Goal: Task Accomplishment & Management: Use online tool/utility

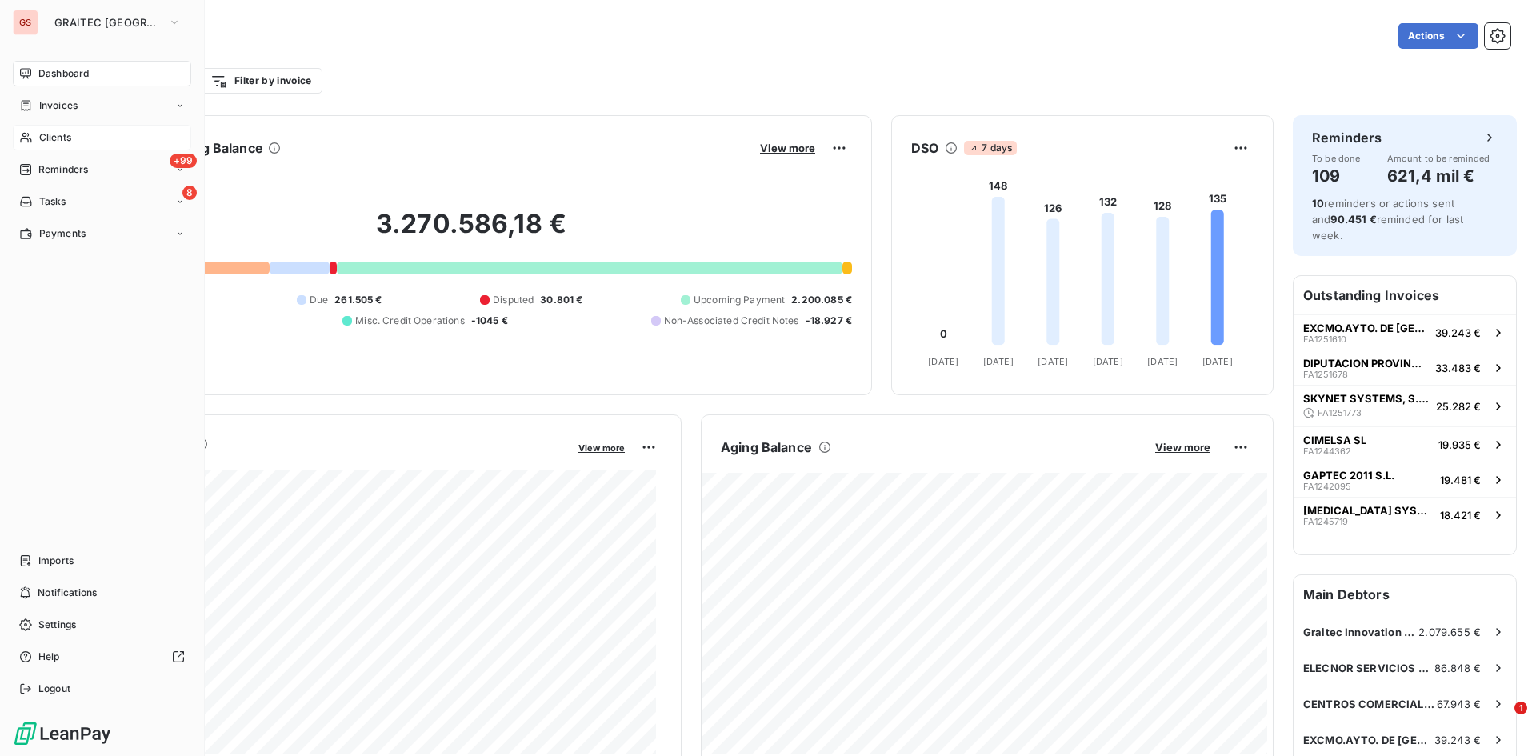
click at [80, 129] on div "Clients" at bounding box center [102, 138] width 178 height 26
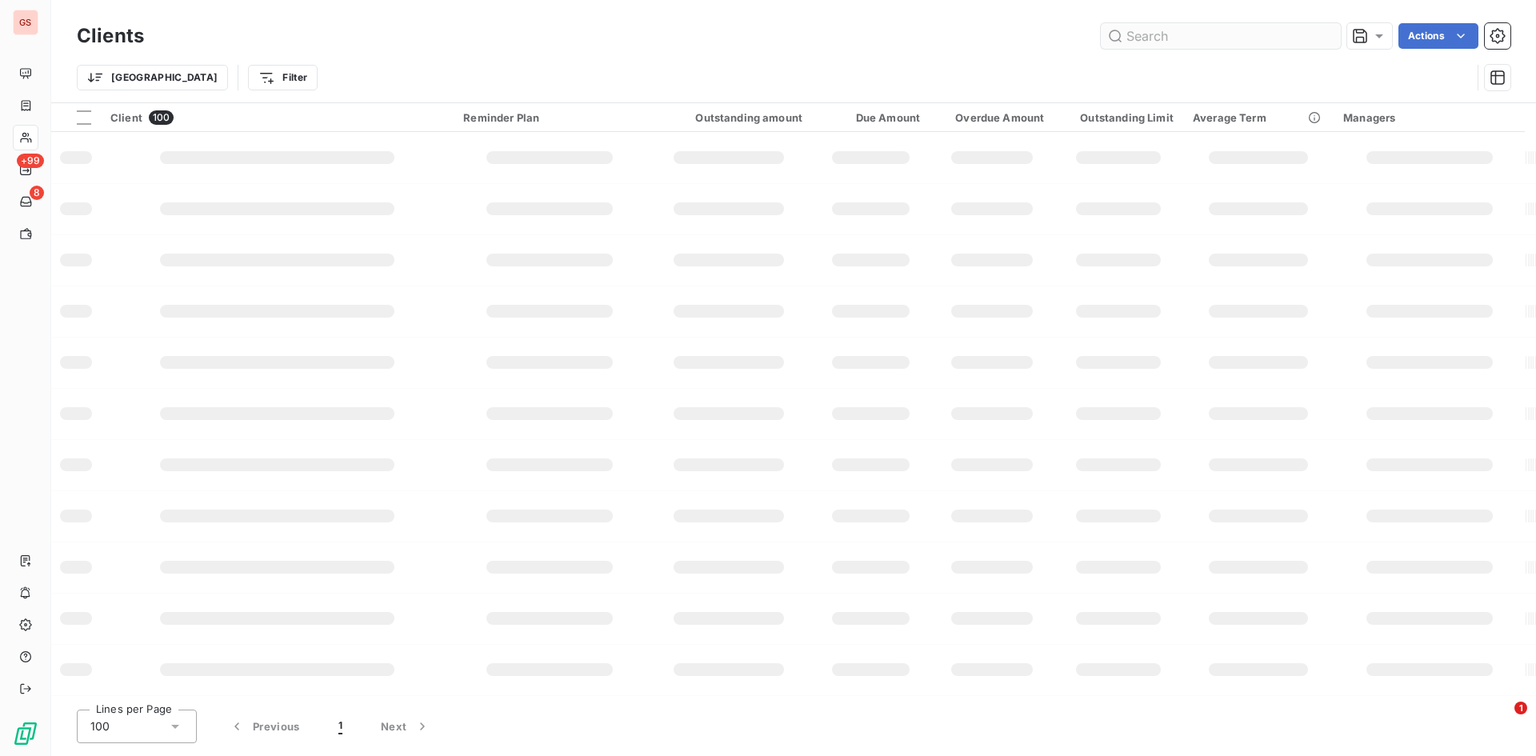
click at [1245, 41] on input "text" at bounding box center [1221, 36] width 240 height 26
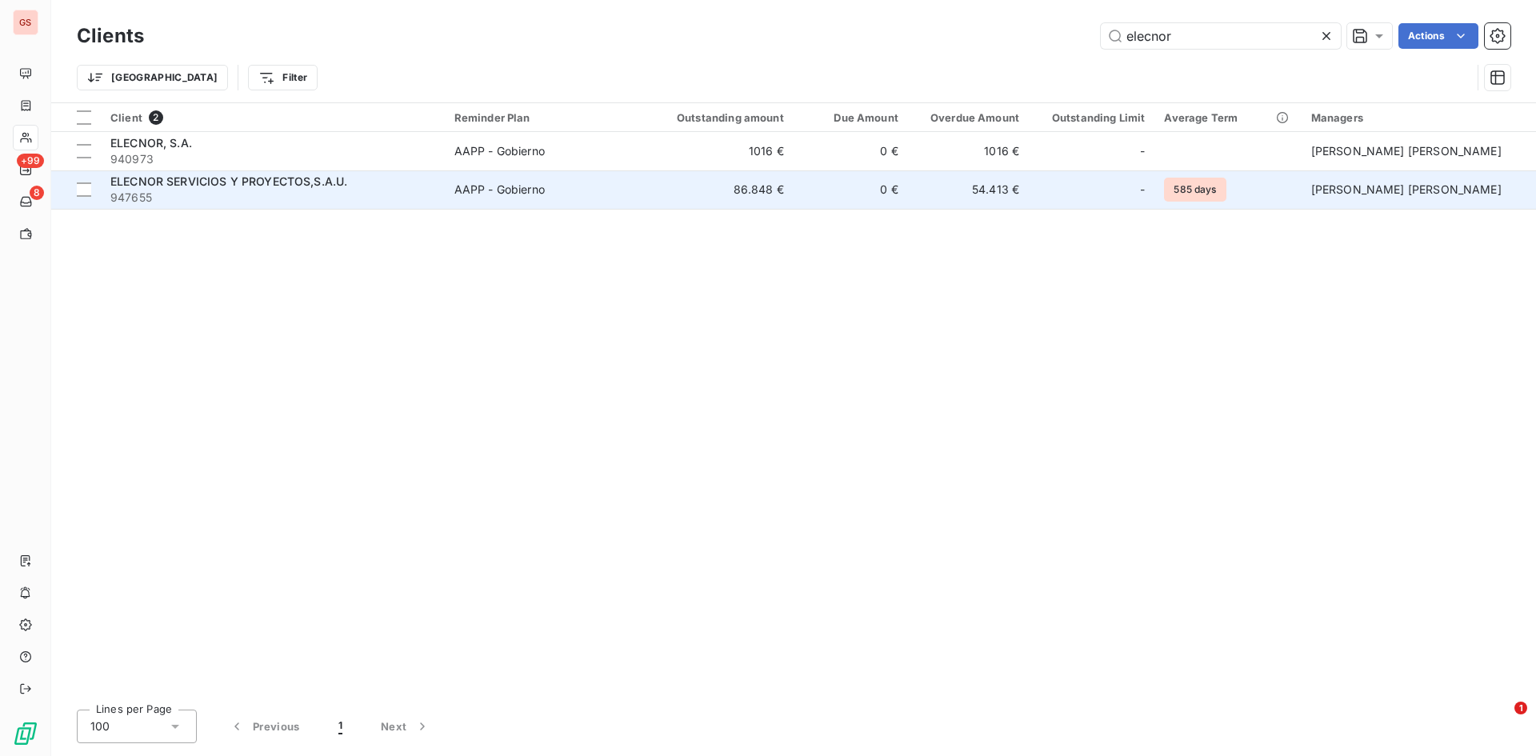
type input "elecnor"
click at [965, 206] on td "54.413 €" at bounding box center [968, 189] width 121 height 38
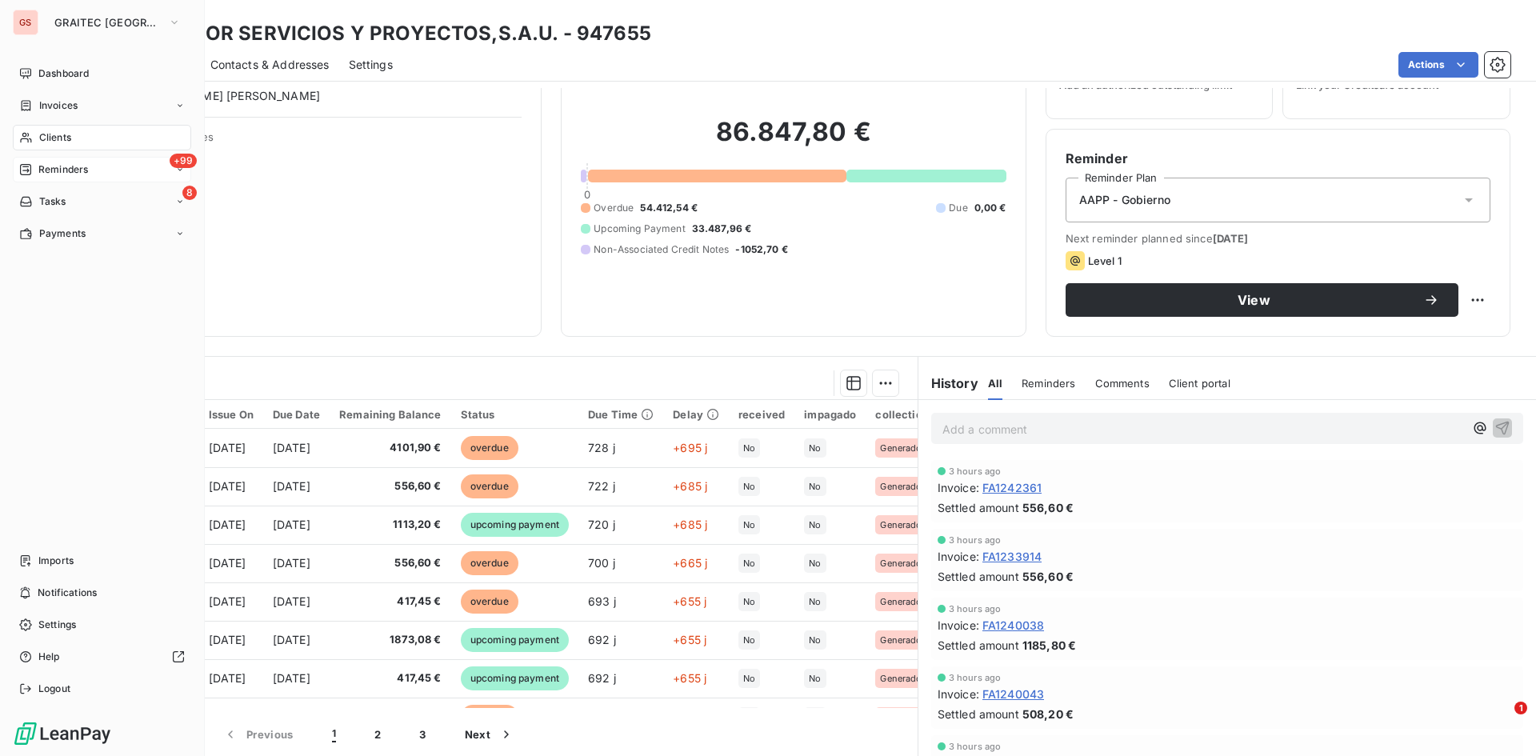
click at [26, 163] on icon at bounding box center [25, 169] width 13 height 13
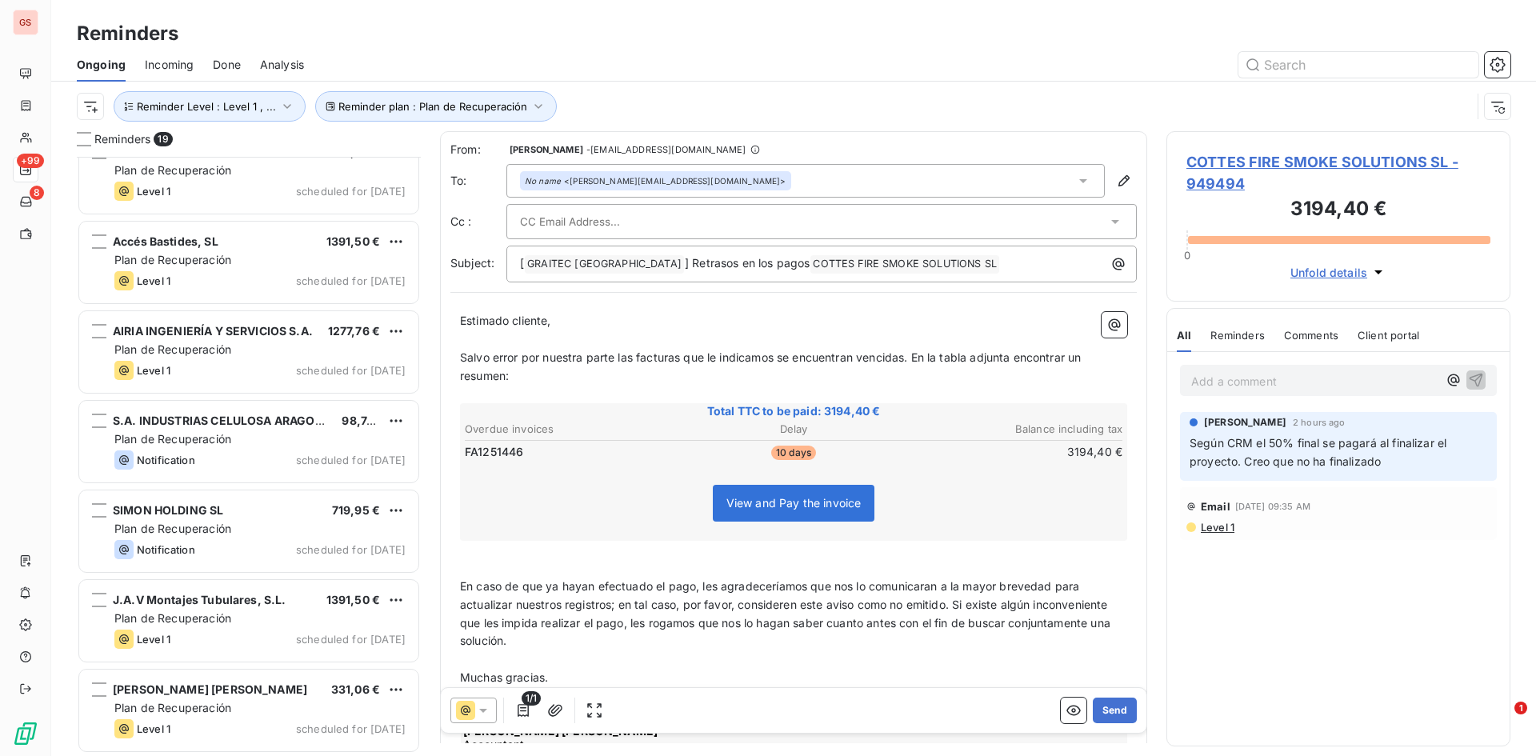
scroll to position [1104, 0]
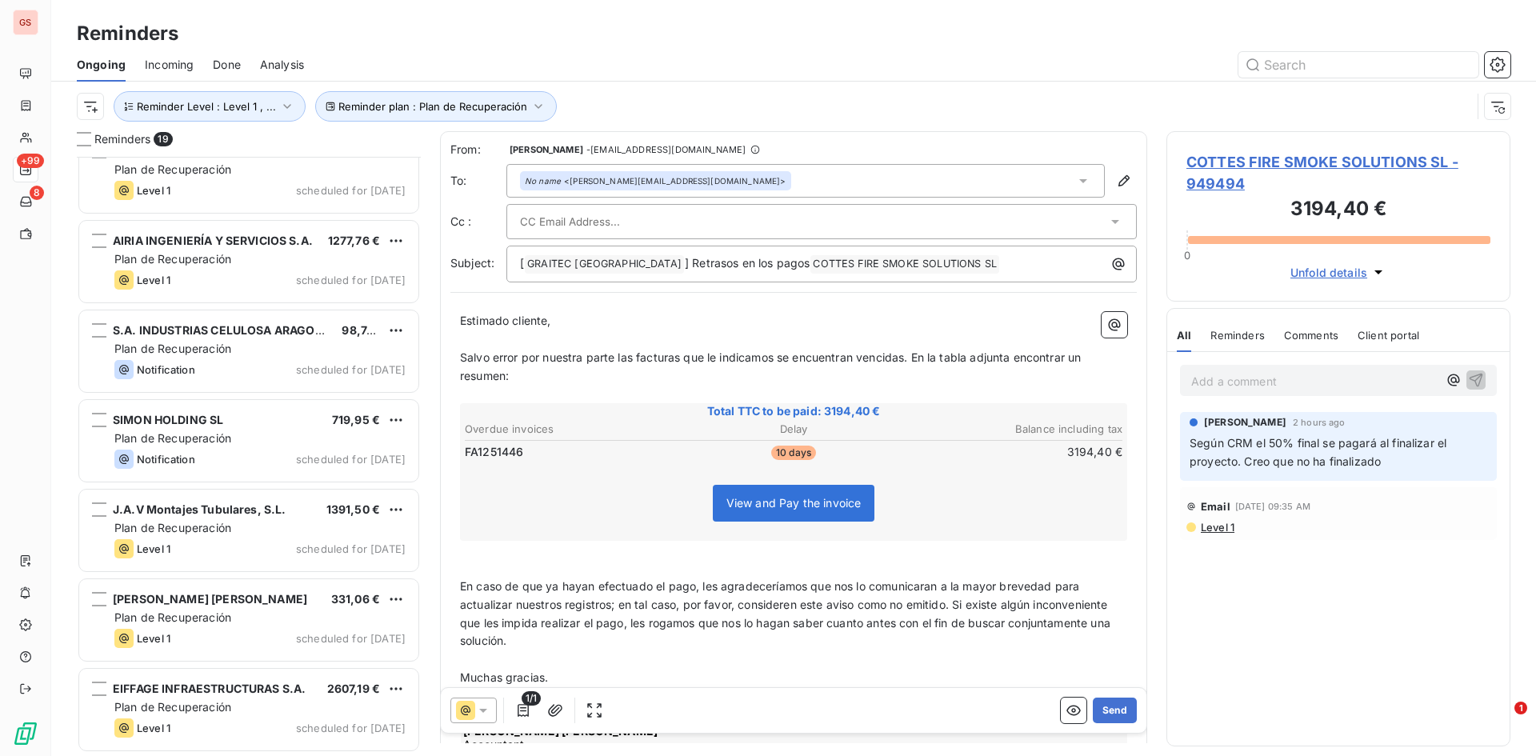
click at [267, 665] on div "[PERSON_NAME] [PERSON_NAME] 331,06 € Plan de Recuperación Level 1 scheduled for…" at bounding box center [249, 622] width 344 height 90
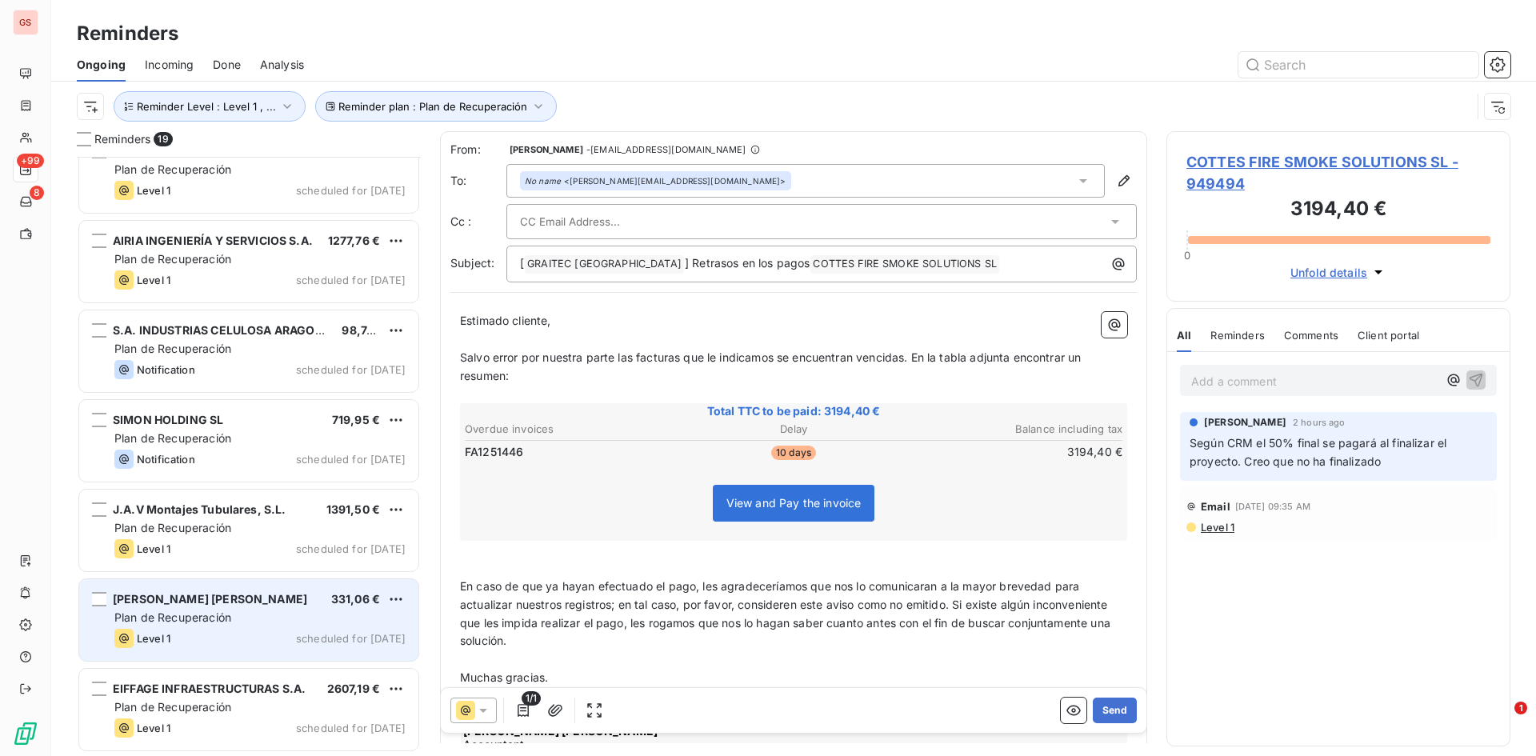
click at [266, 650] on div "[PERSON_NAME] [PERSON_NAME] 331,06 € Plan de Recuperación Level 1 scheduled for…" at bounding box center [248, 620] width 339 height 82
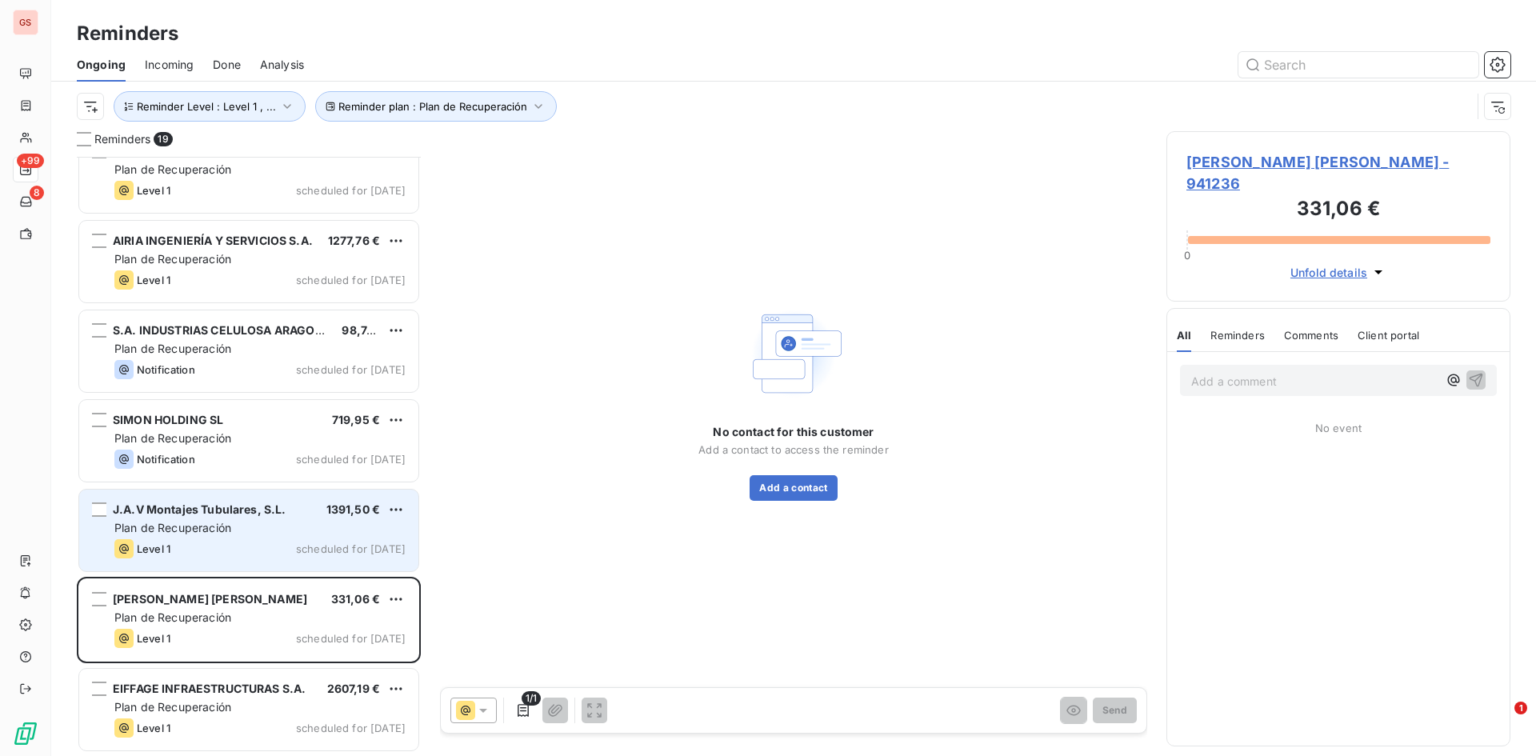
click at [258, 518] on div "[PERSON_NAME] Tubulares, S.L. 1391,50 € Plan de Recuperación Level 1 scheduled …" at bounding box center [248, 531] width 339 height 82
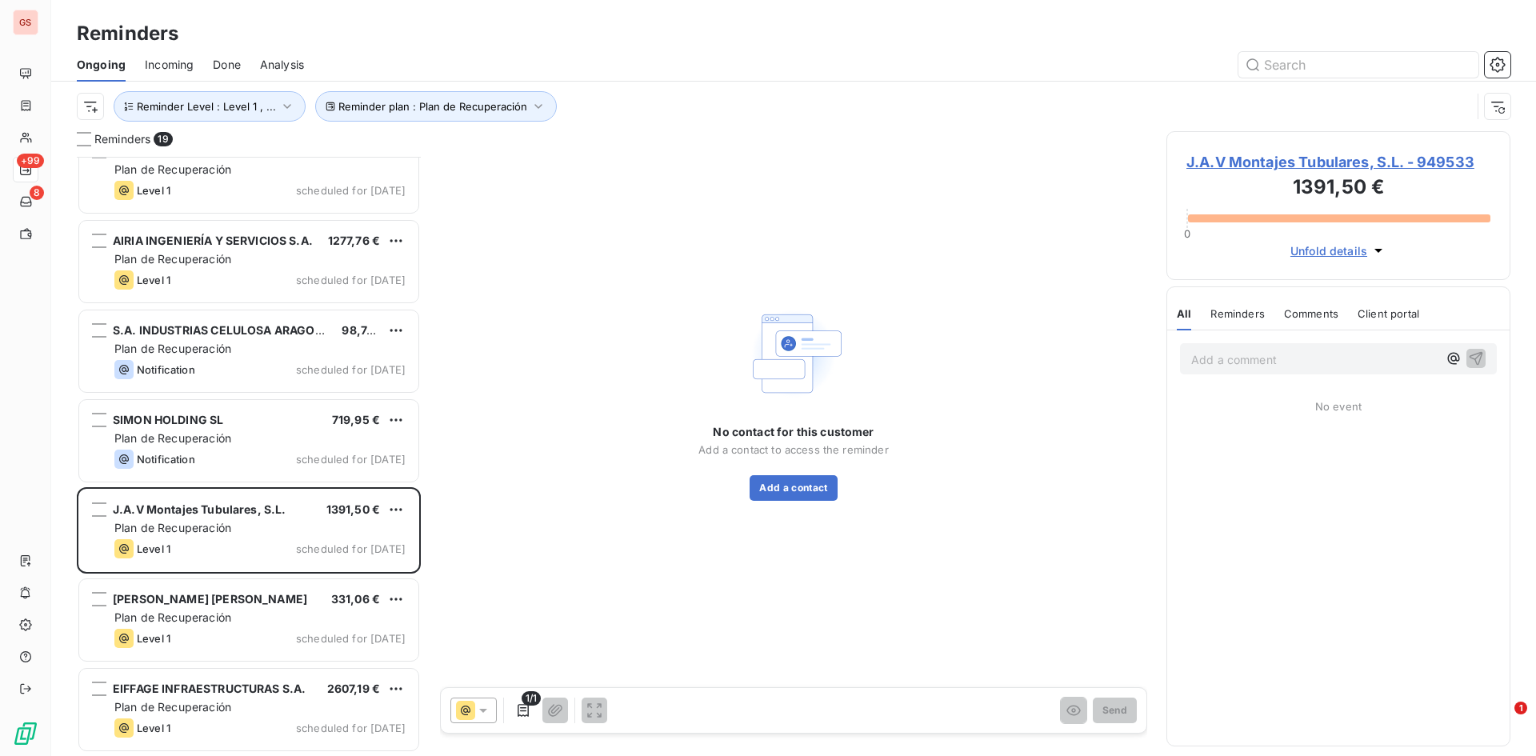
click at [83, 131] on div "Reminders 19" at bounding box center [249, 139] width 344 height 16
click at [81, 138] on div at bounding box center [84, 139] width 14 height 14
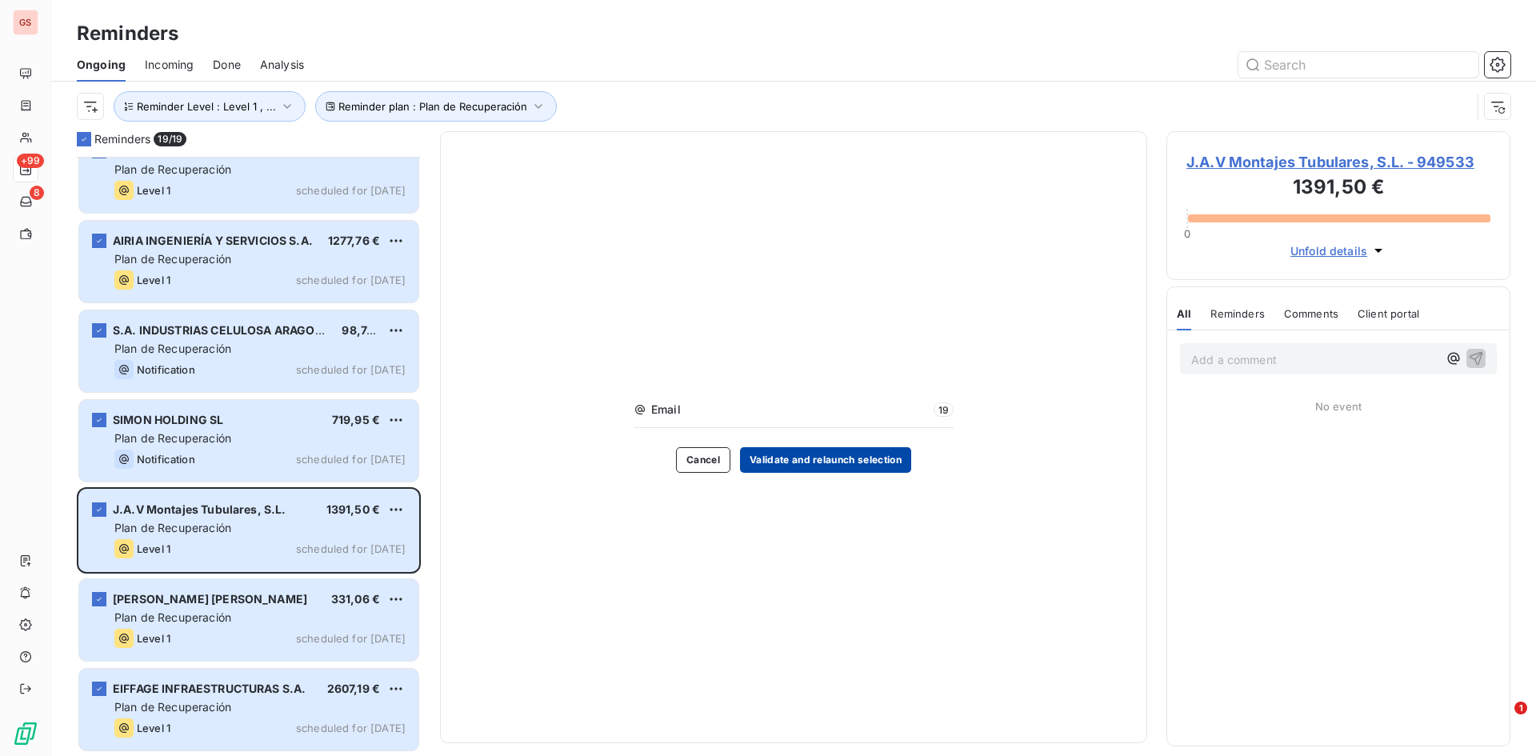
click at [805, 466] on button "Validate and relaunch selection" at bounding box center [825, 460] width 171 height 26
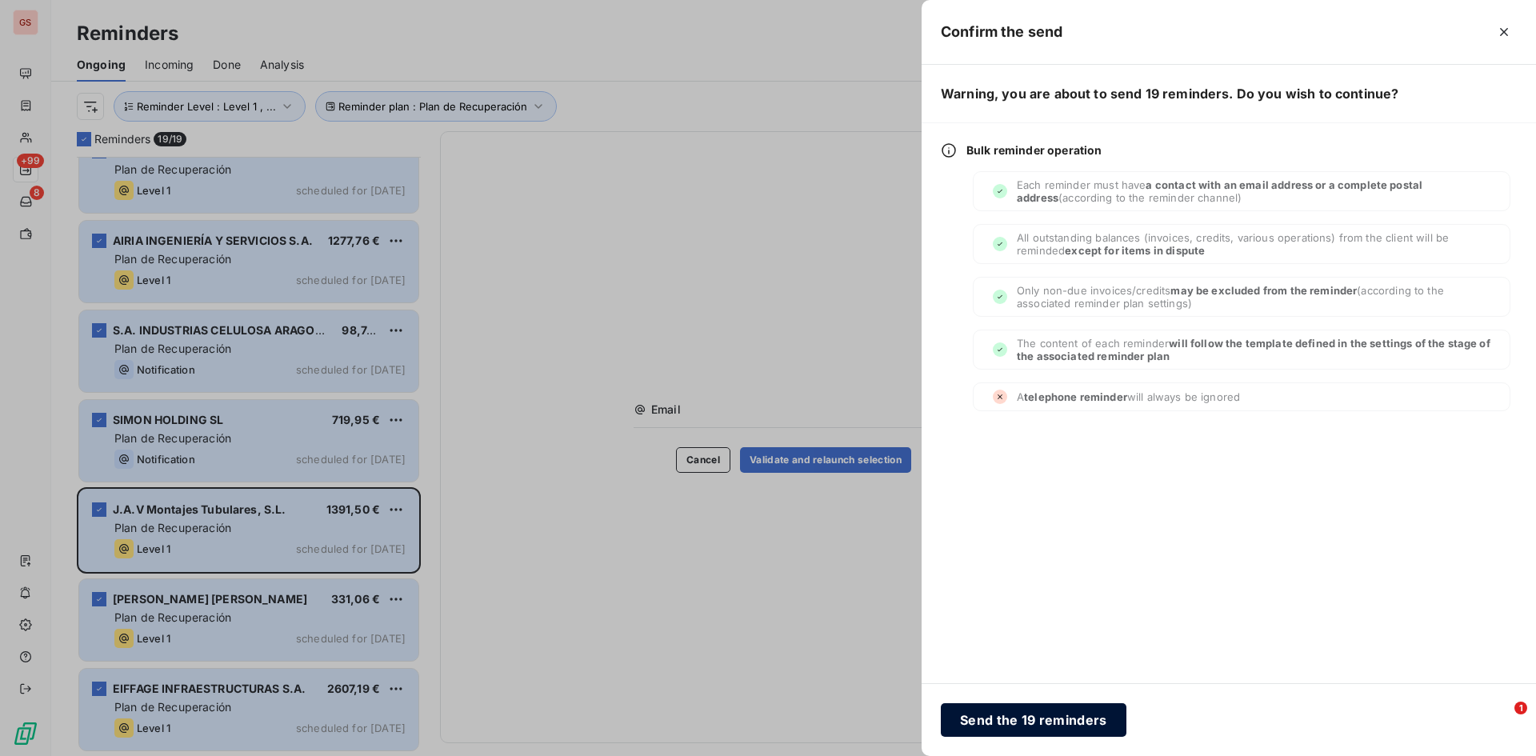
click at [1097, 716] on button "Send the 19 reminders" at bounding box center [1034, 720] width 186 height 34
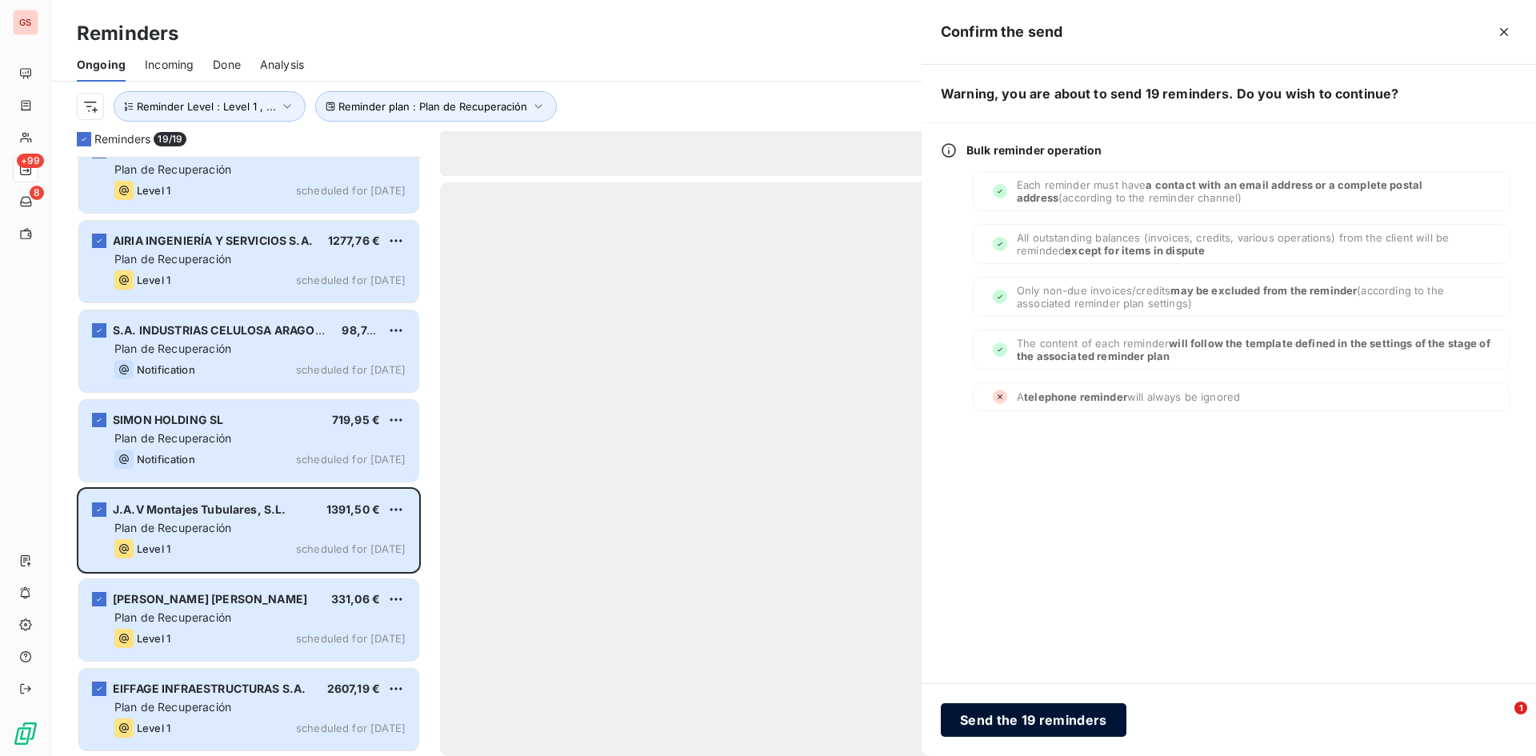
scroll to position [834, 0]
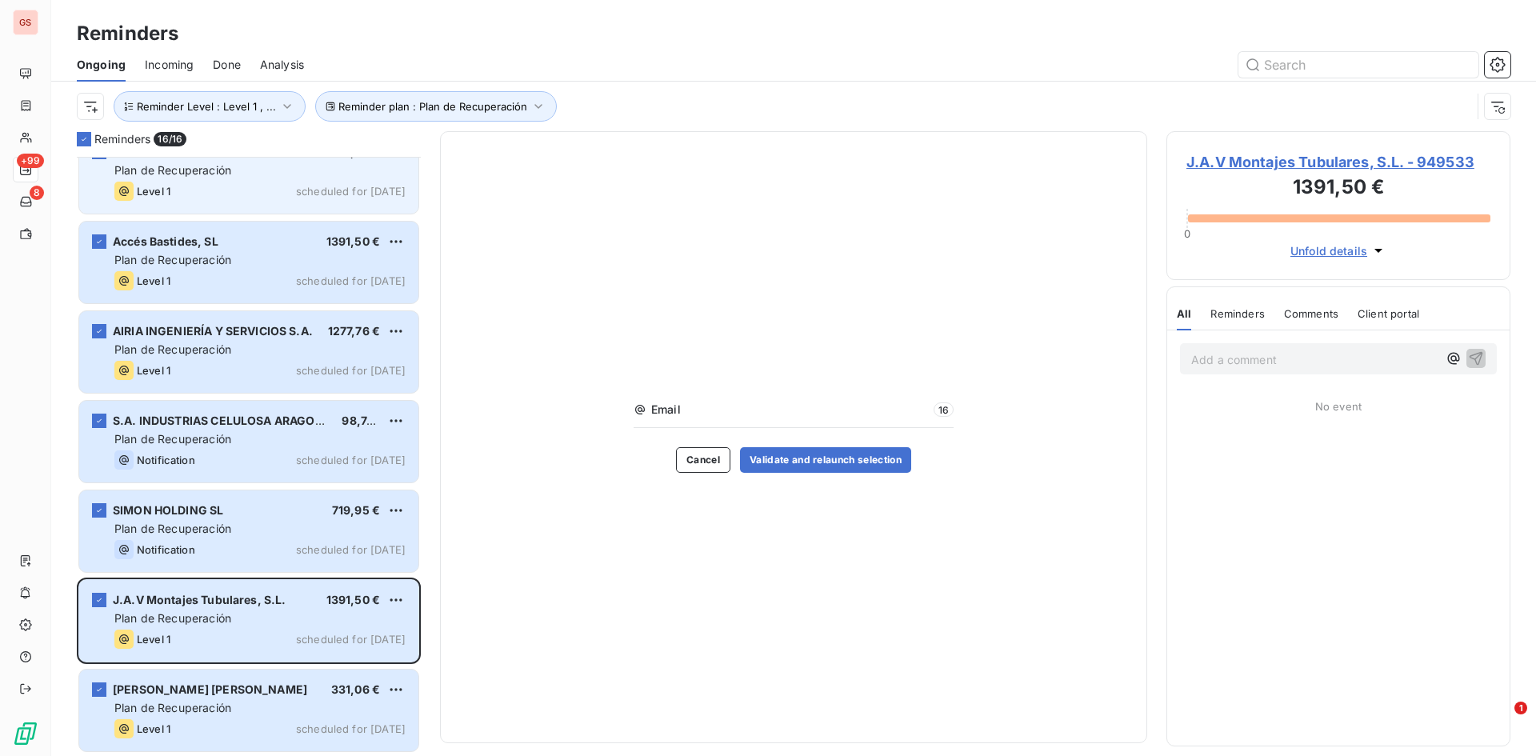
drag, startPoint x: 88, startPoint y: 139, endPoint x: 90, endPoint y: 162, distance: 22.5
click at [88, 140] on icon at bounding box center [84, 139] width 10 height 10
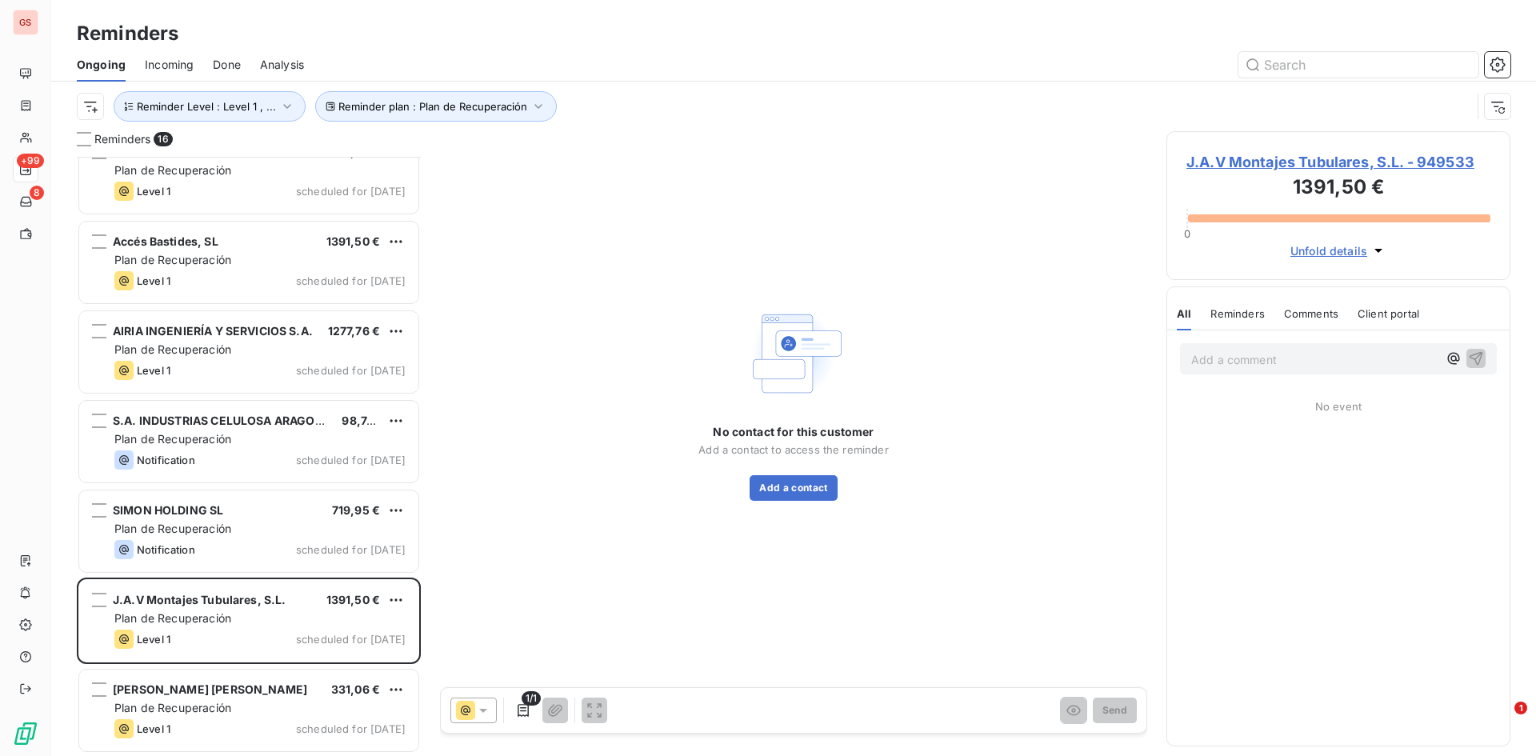
scroll to position [835, 0]
click at [270, 113] on button "Reminder Level : Level 1 , ..." at bounding box center [210, 106] width 192 height 30
click at [372, 142] on span "Level 1" at bounding box center [363, 148] width 37 height 16
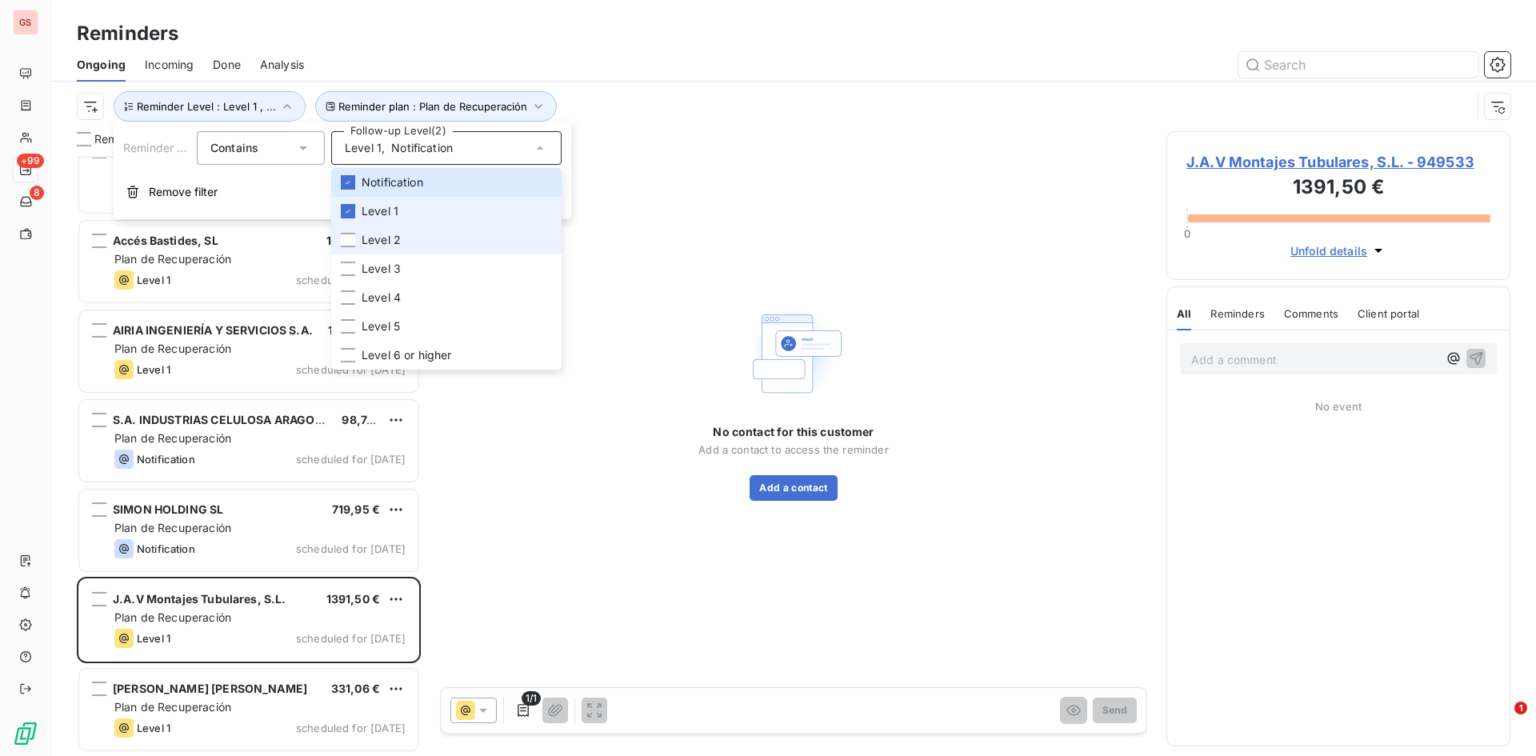
click at [389, 238] on span "Level 2" at bounding box center [381, 240] width 39 height 16
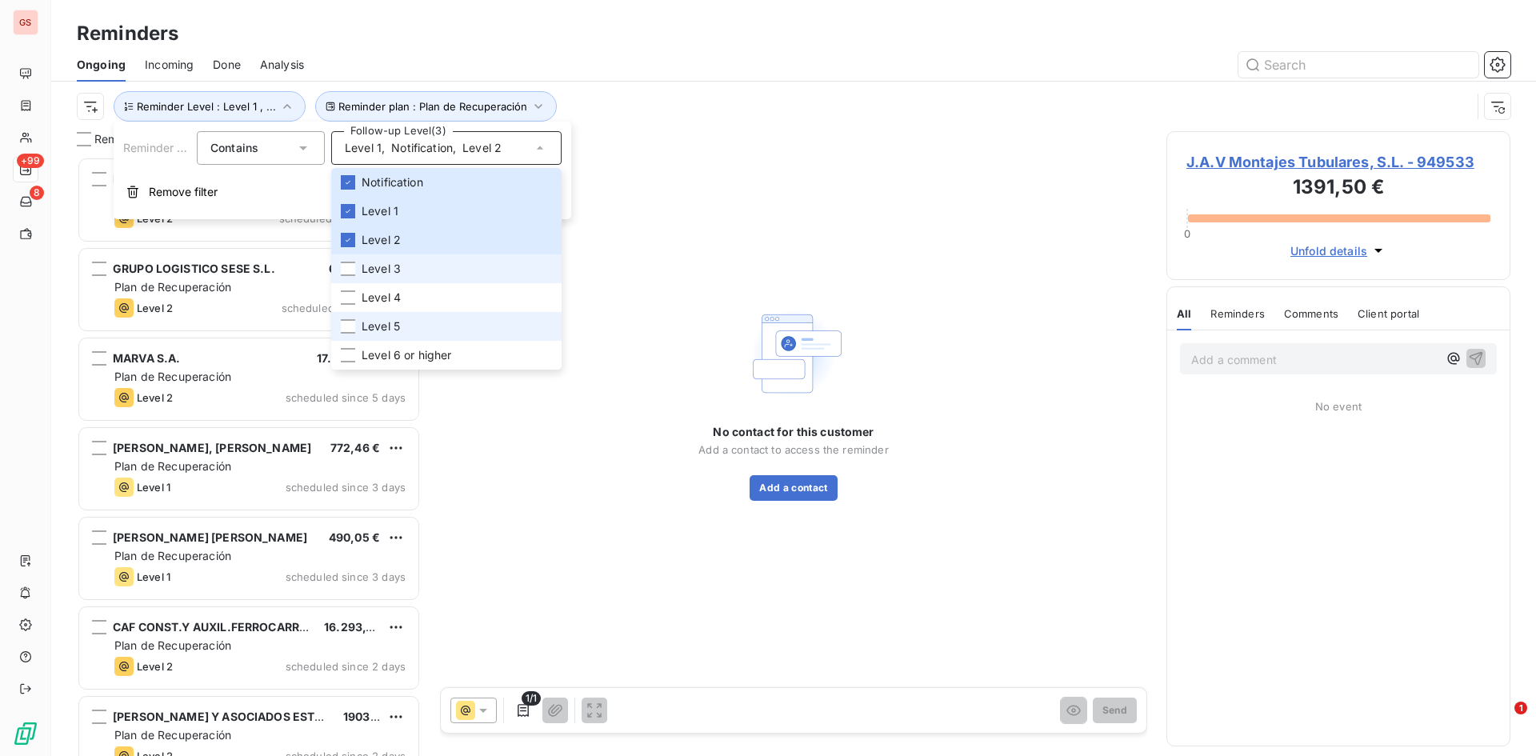
scroll to position [587, 332]
click at [758, 343] on img at bounding box center [793, 353] width 102 height 102
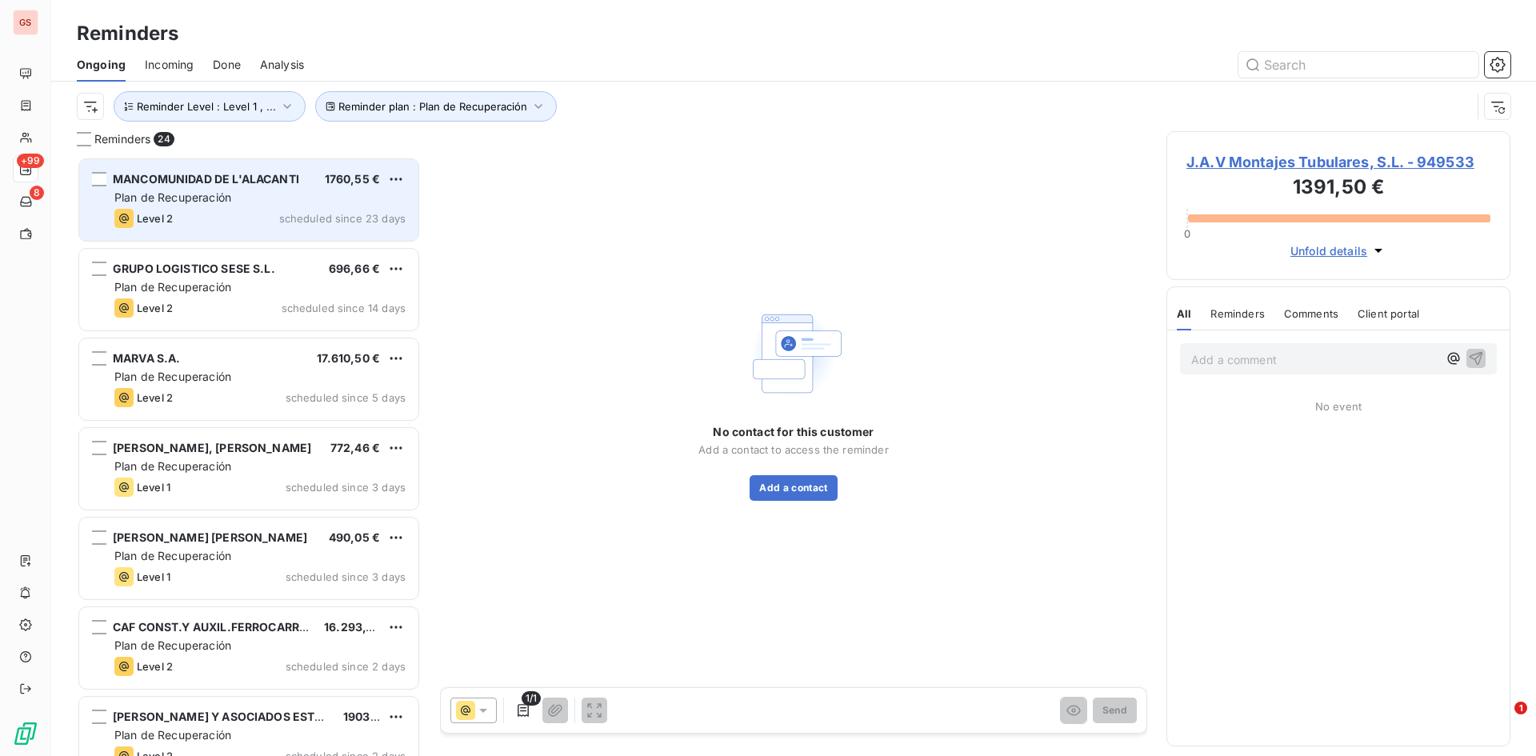
click at [170, 201] on span "Plan de Recuperación" at bounding box center [172, 197] width 117 height 14
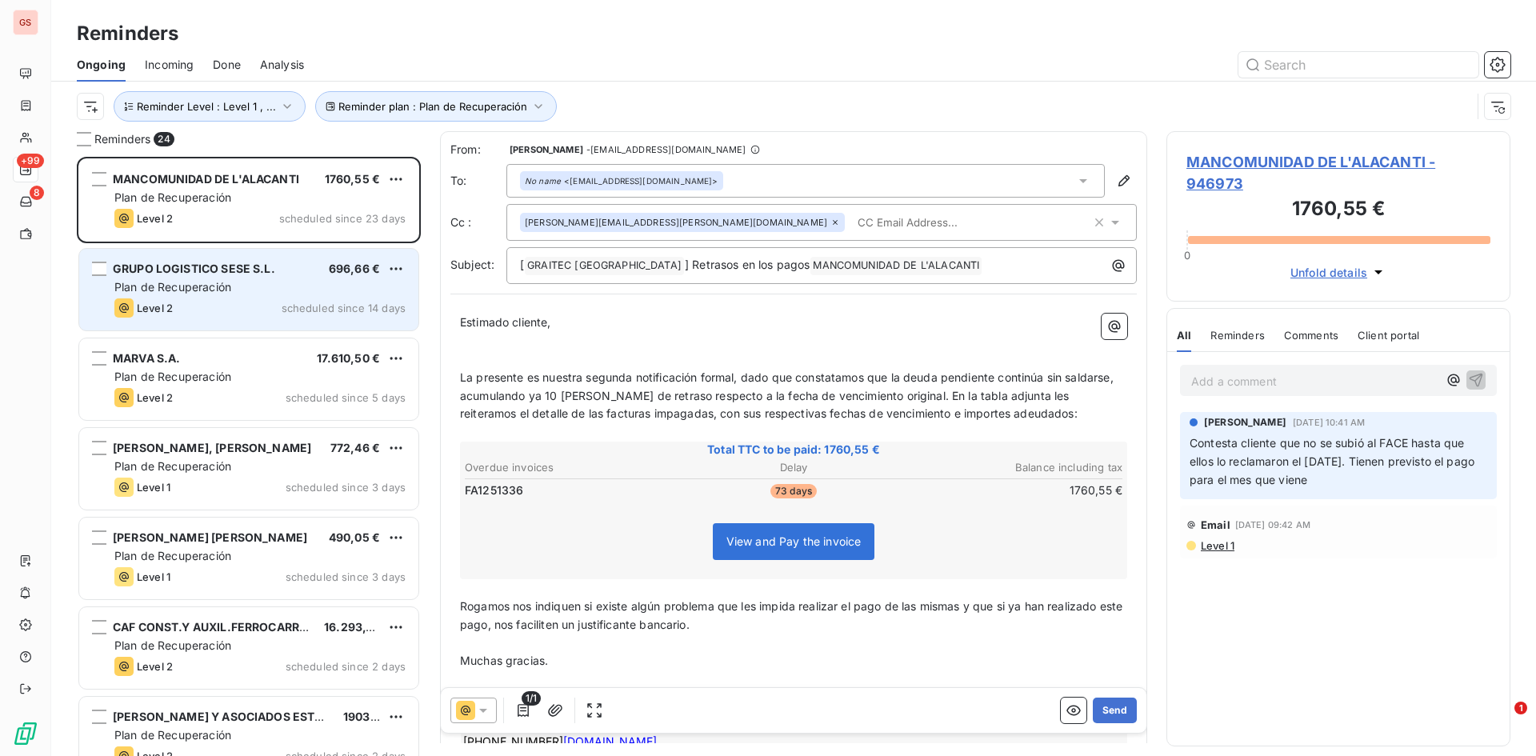
click at [276, 307] on div "Level 2 scheduled since 14 days" at bounding box center [259, 307] width 291 height 19
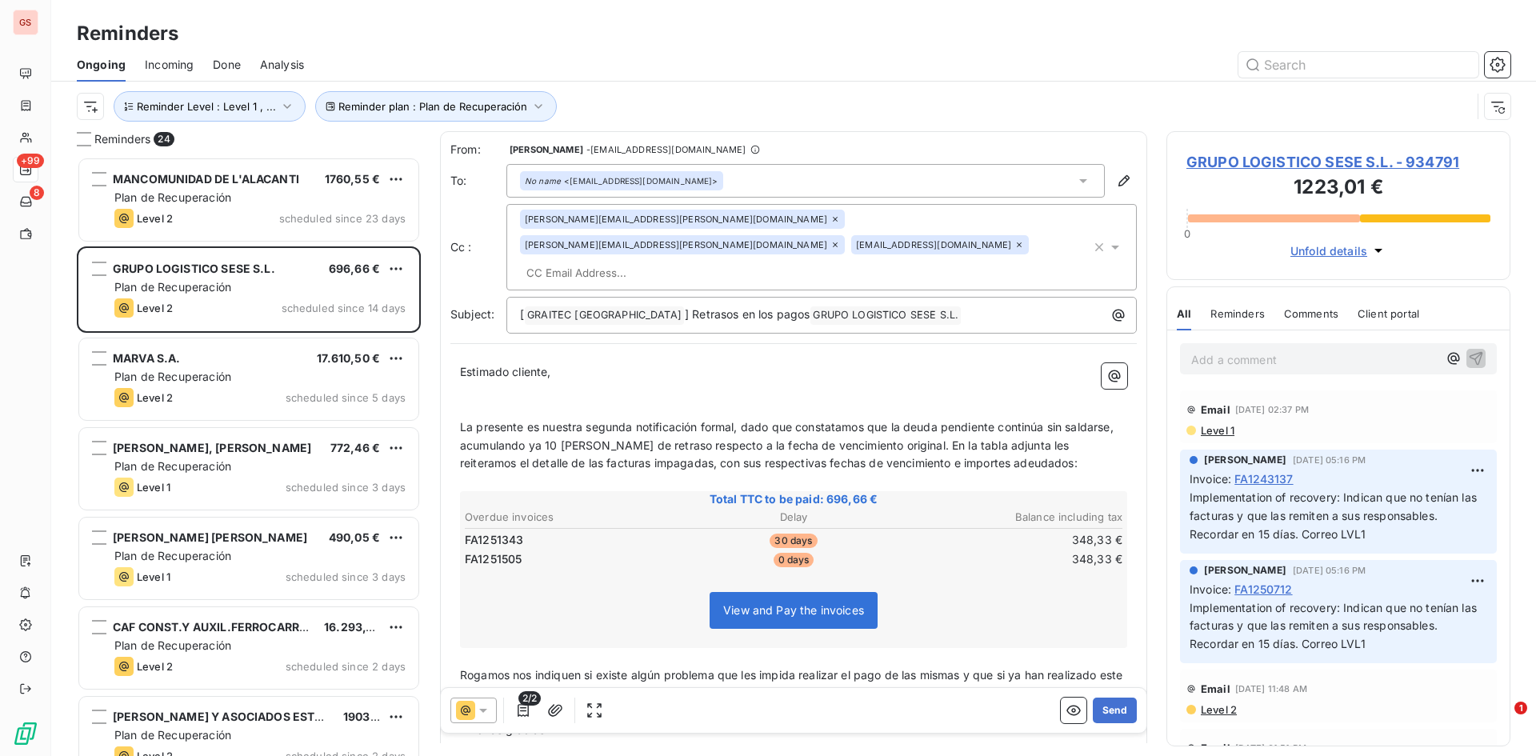
click at [282, 242] on div "MANCOMUNIDAD DE L'ALACANTI 1760,55 € Plan de Recuperación Level 2 scheduled sin…" at bounding box center [249, 202] width 344 height 90
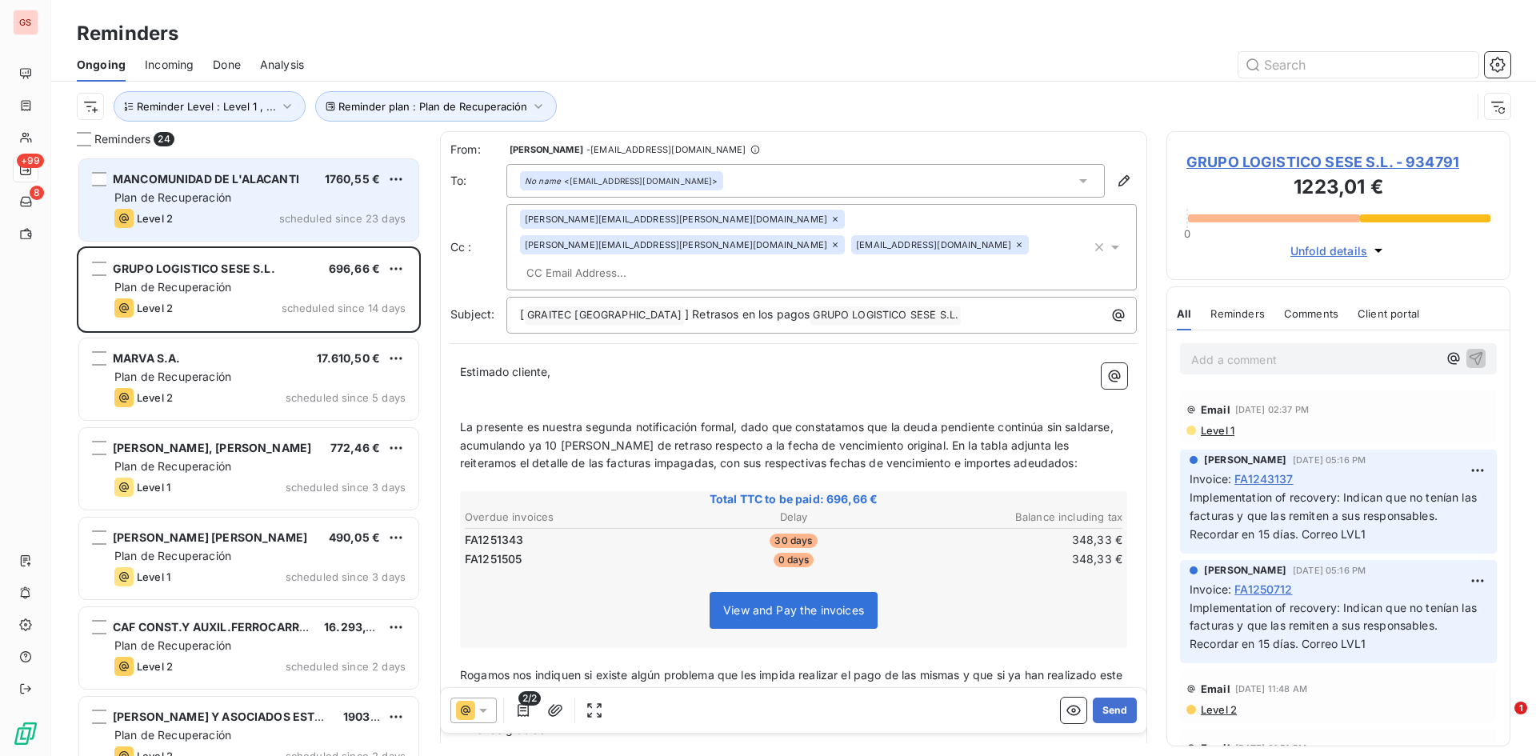
click at [289, 217] on span "scheduled since 23 days" at bounding box center [342, 218] width 126 height 13
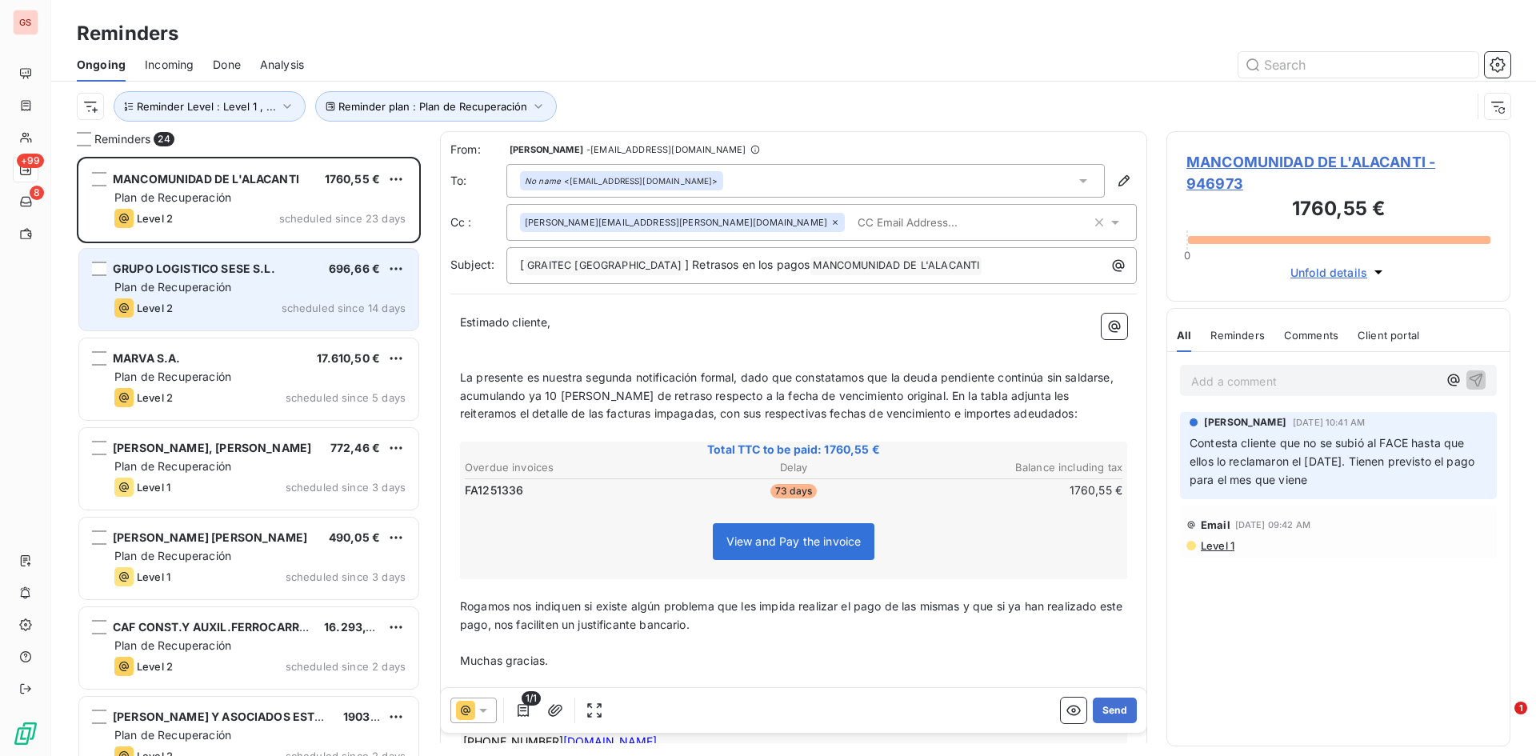
click at [283, 292] on div "Plan de Recuperación" at bounding box center [259, 287] width 291 height 16
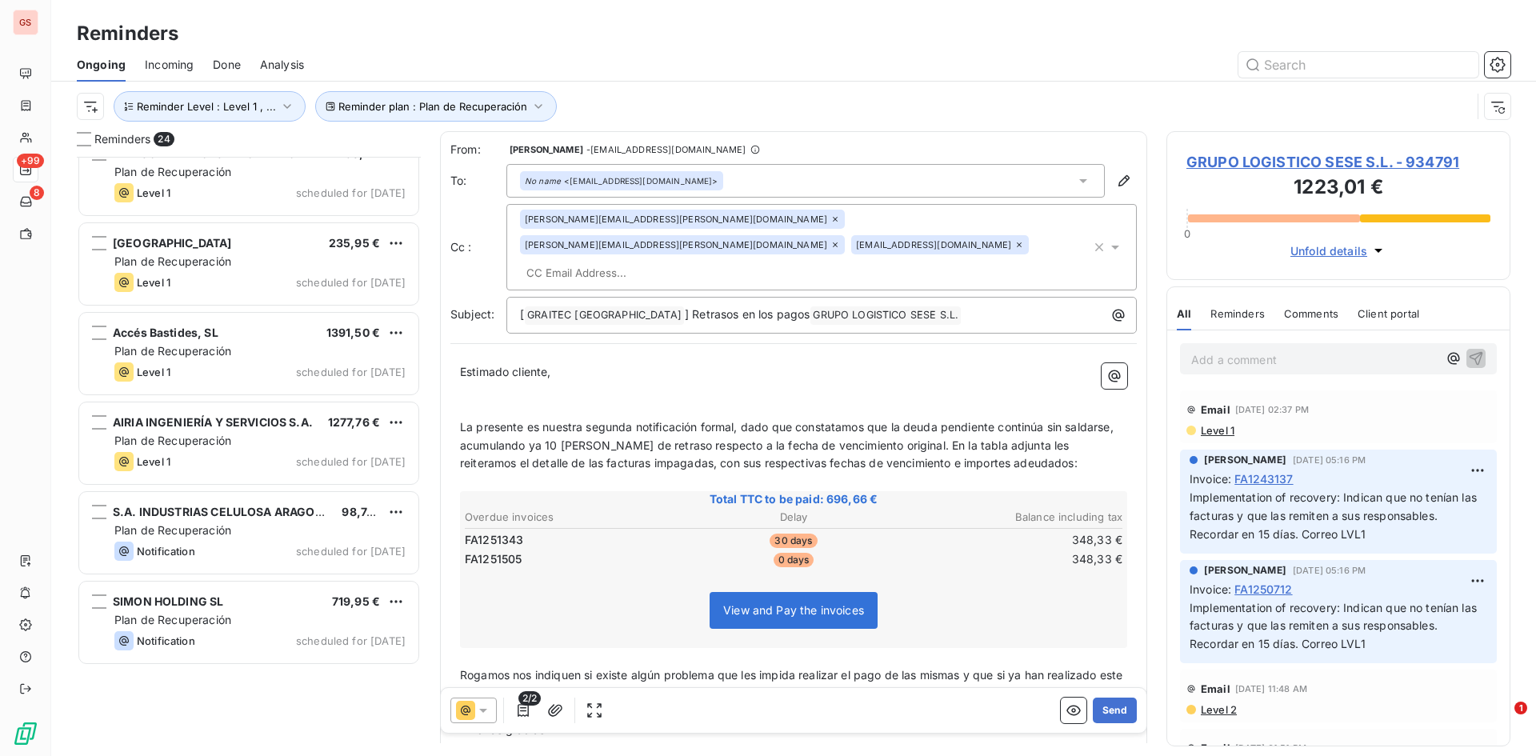
scroll to position [1152, 0]
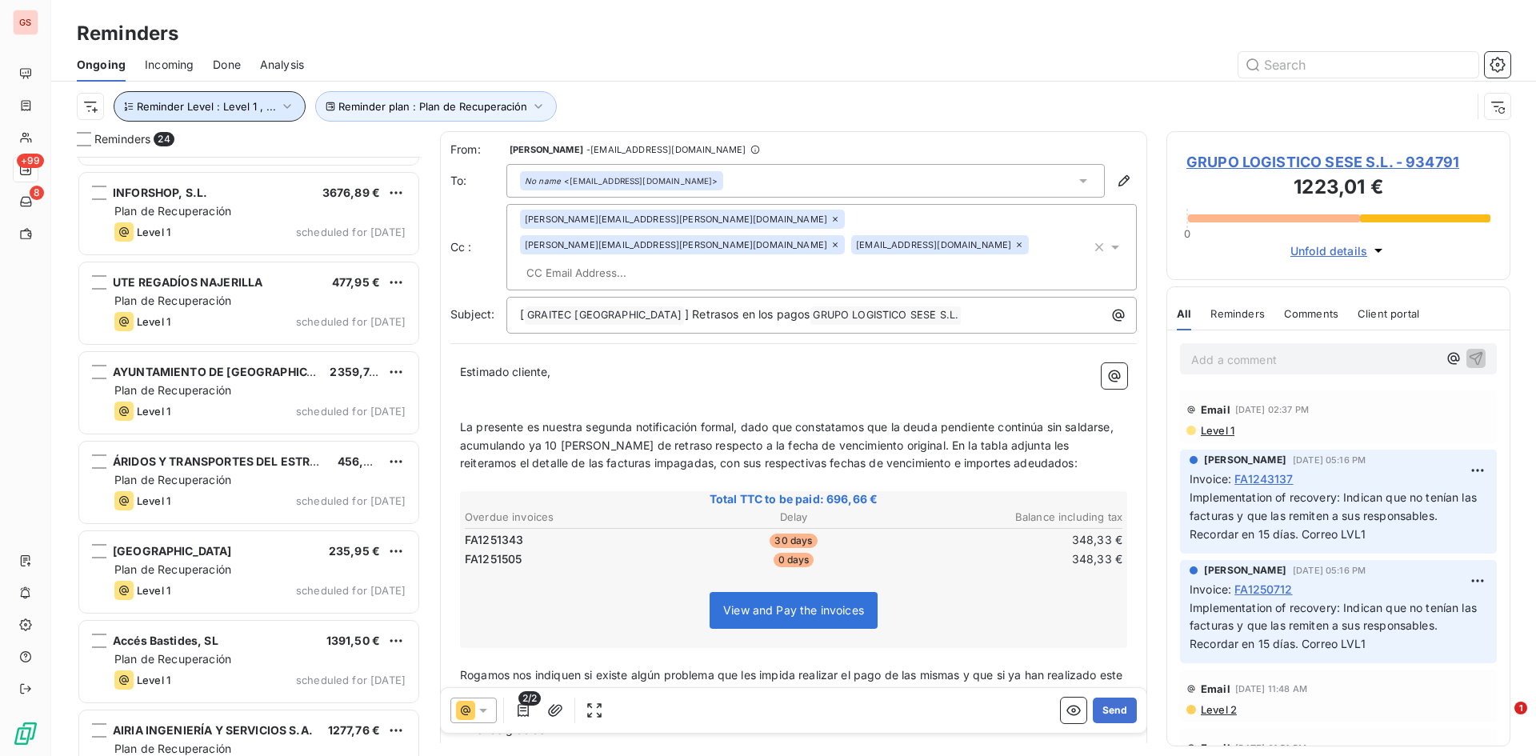
click at [246, 120] on button "Reminder Level : Level 1 , ..." at bounding box center [210, 106] width 192 height 30
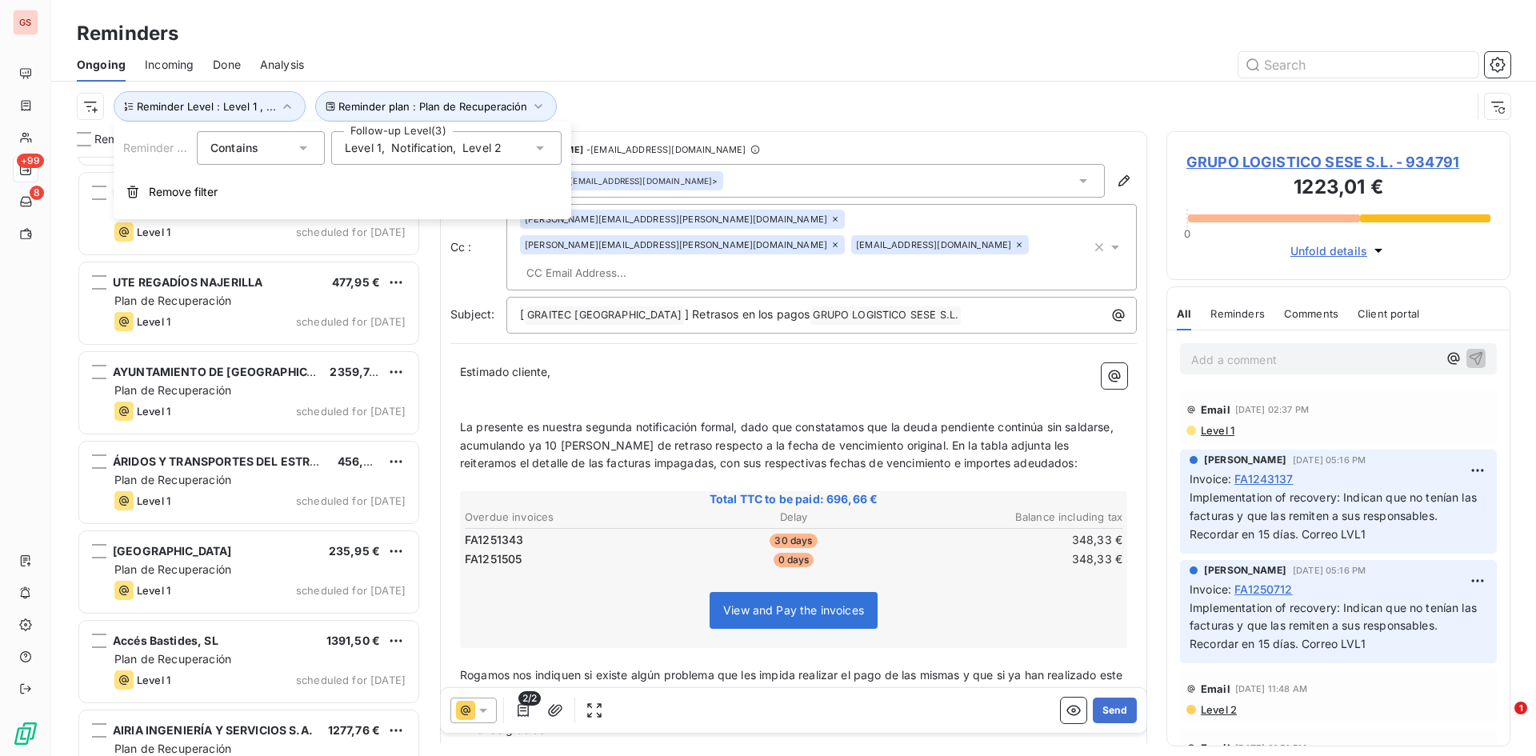
click at [388, 150] on div "Level 1 , Notification , Level 2" at bounding box center [423, 148] width 157 height 16
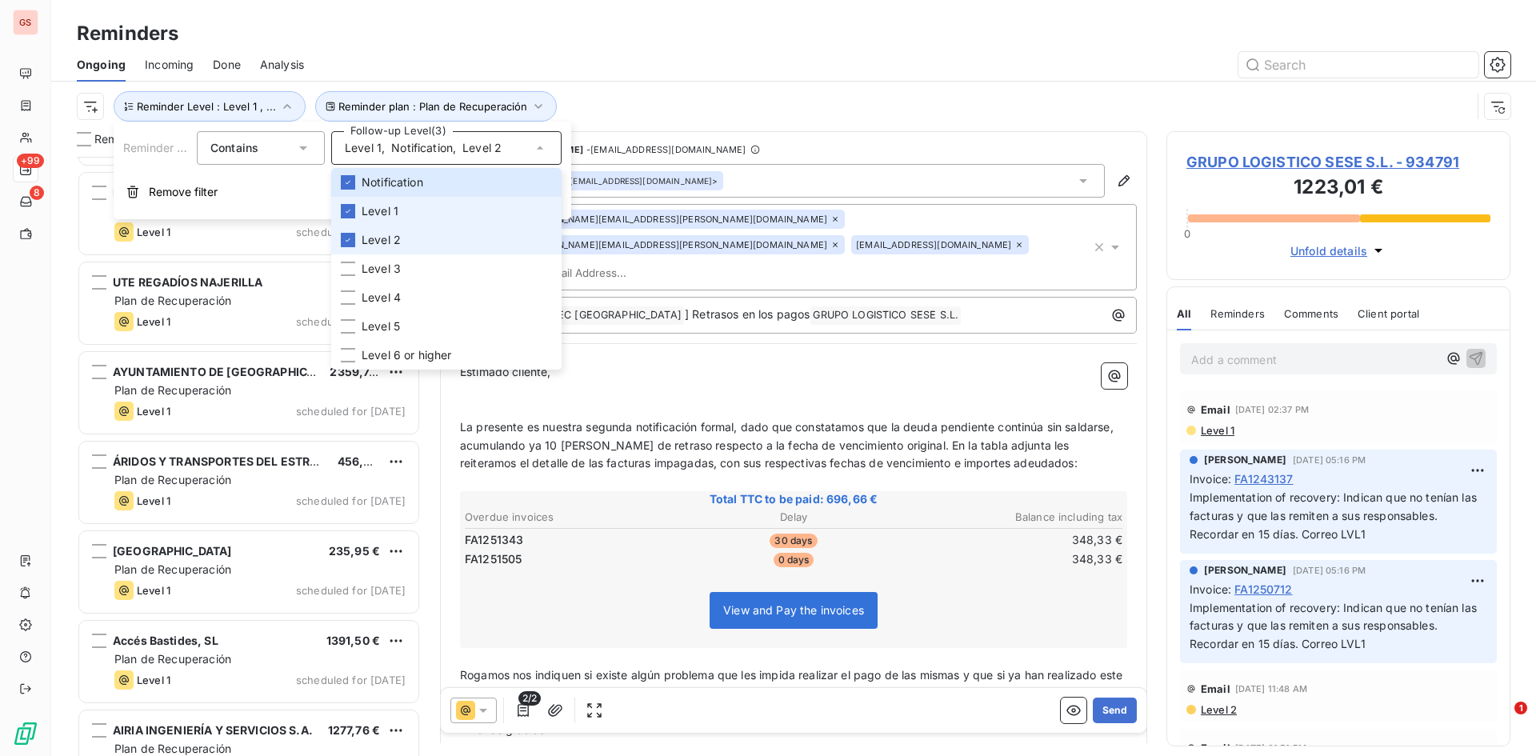
click at [404, 236] on li "Level 2" at bounding box center [446, 240] width 230 height 29
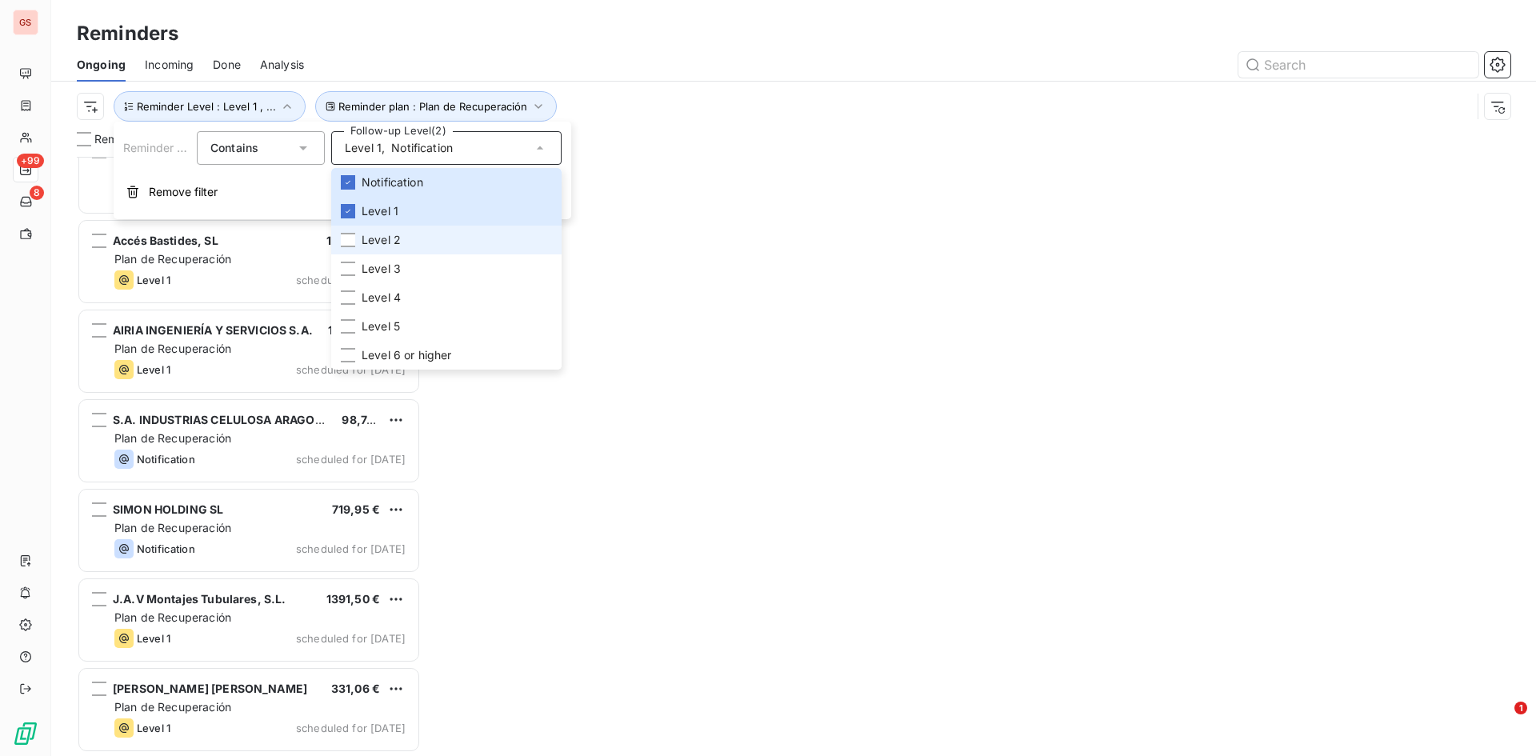
scroll to position [834, 0]
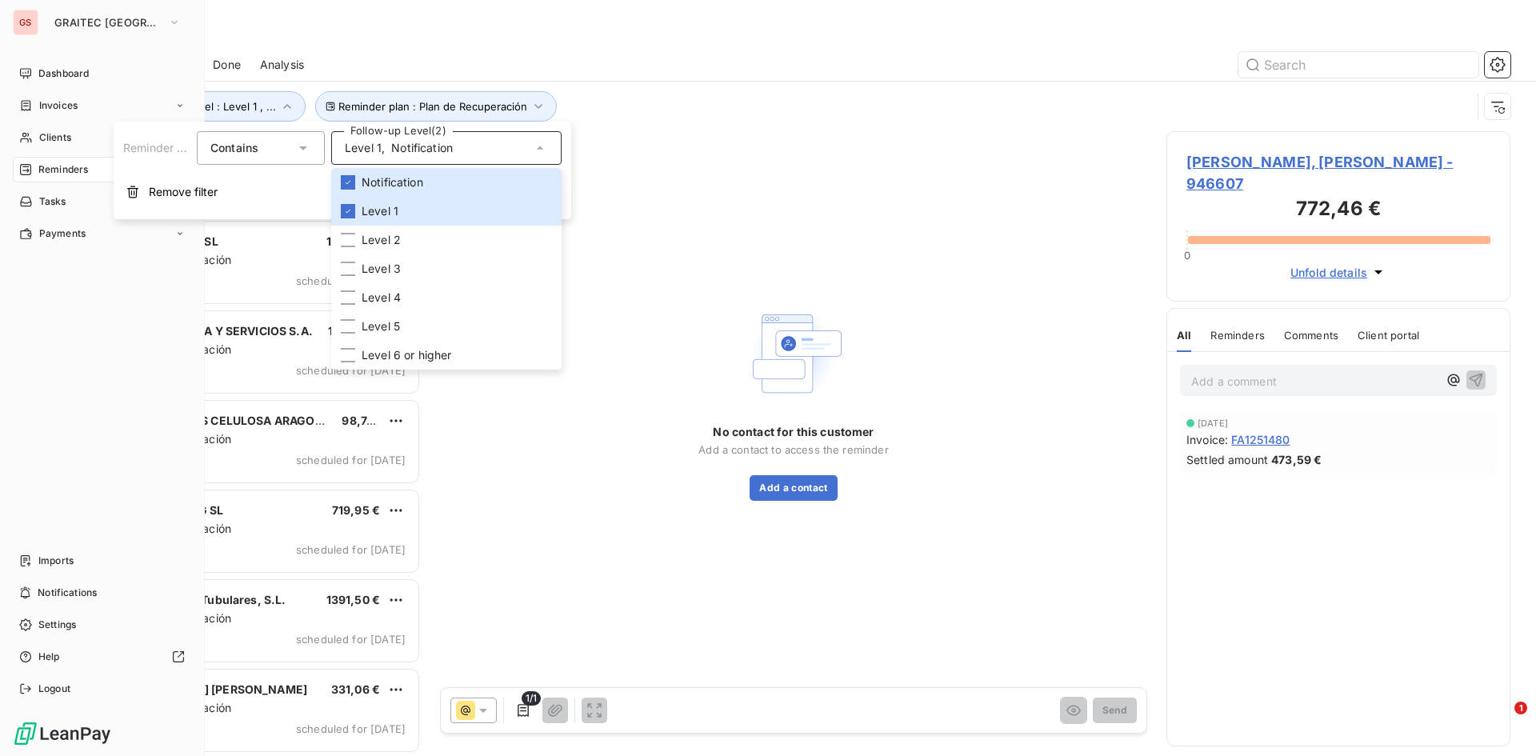
click at [36, 410] on div "Dashboard Invoices Clients +99 Reminders 8 Tasks Payments Imports Notifications…" at bounding box center [102, 381] width 178 height 641
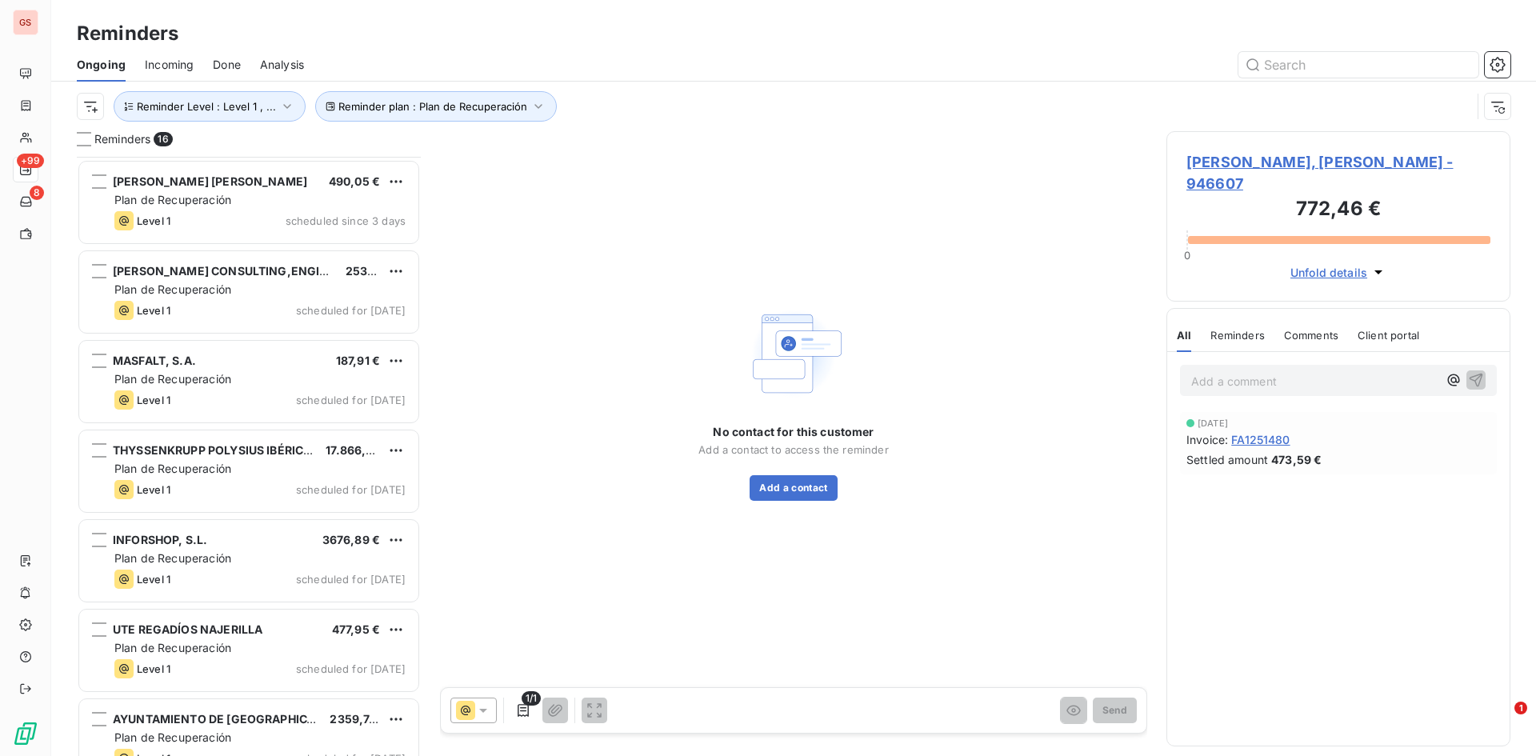
scroll to position [0, 0]
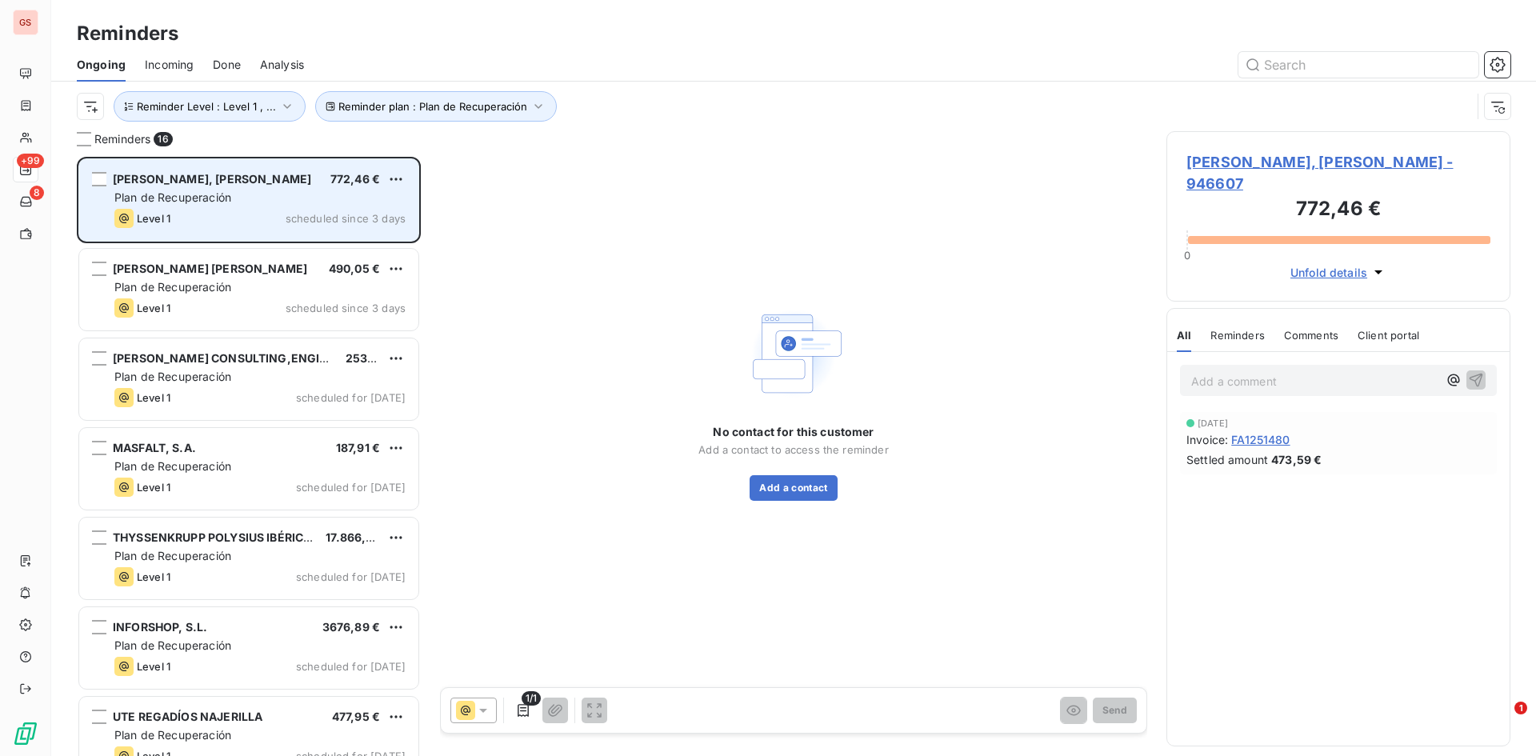
click at [311, 212] on span "scheduled since 3 days" at bounding box center [346, 218] width 120 height 13
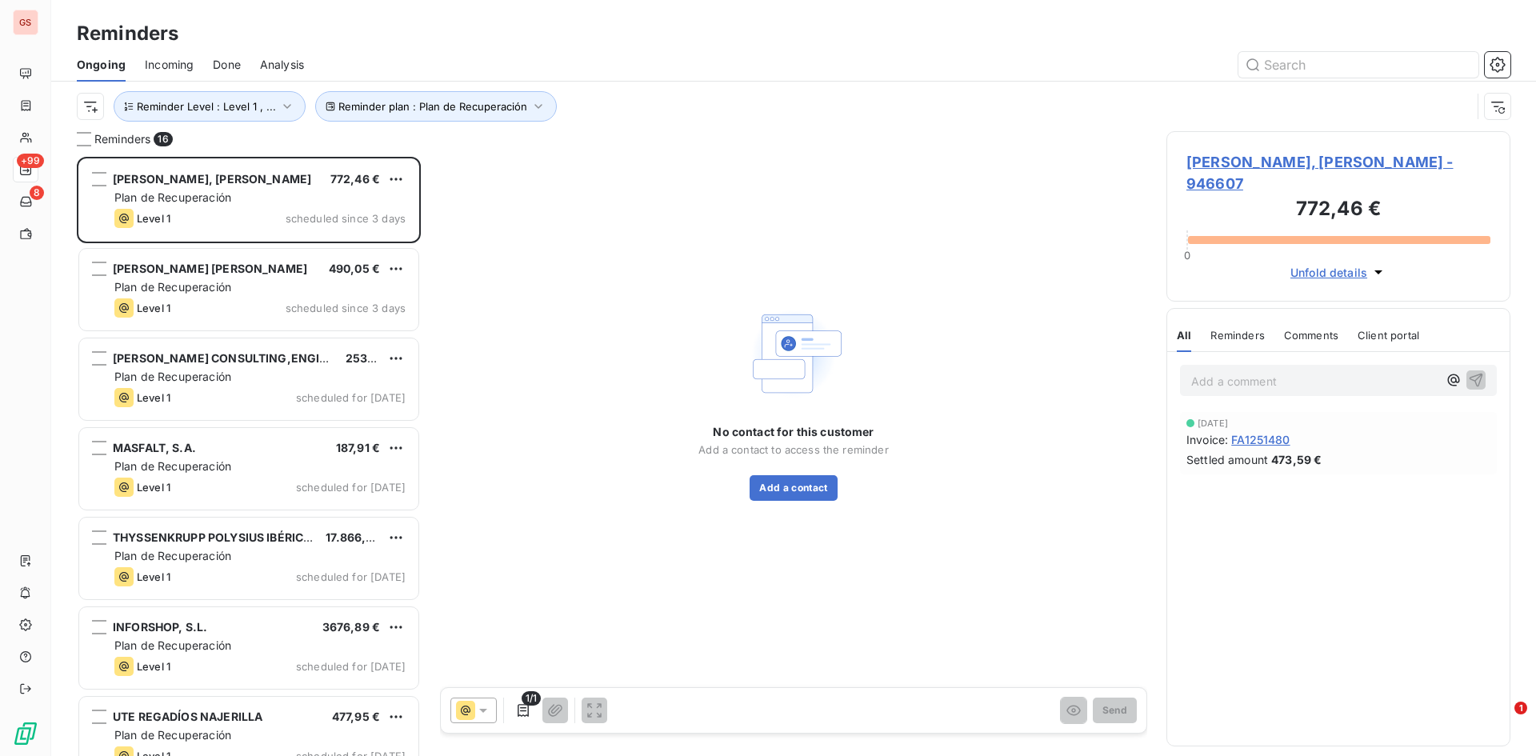
click at [312, 426] on div "MASFALT, S.A. 187,91 € Plan de Recuperación Level 1 scheduled for [DATE]" at bounding box center [249, 471] width 344 height 90
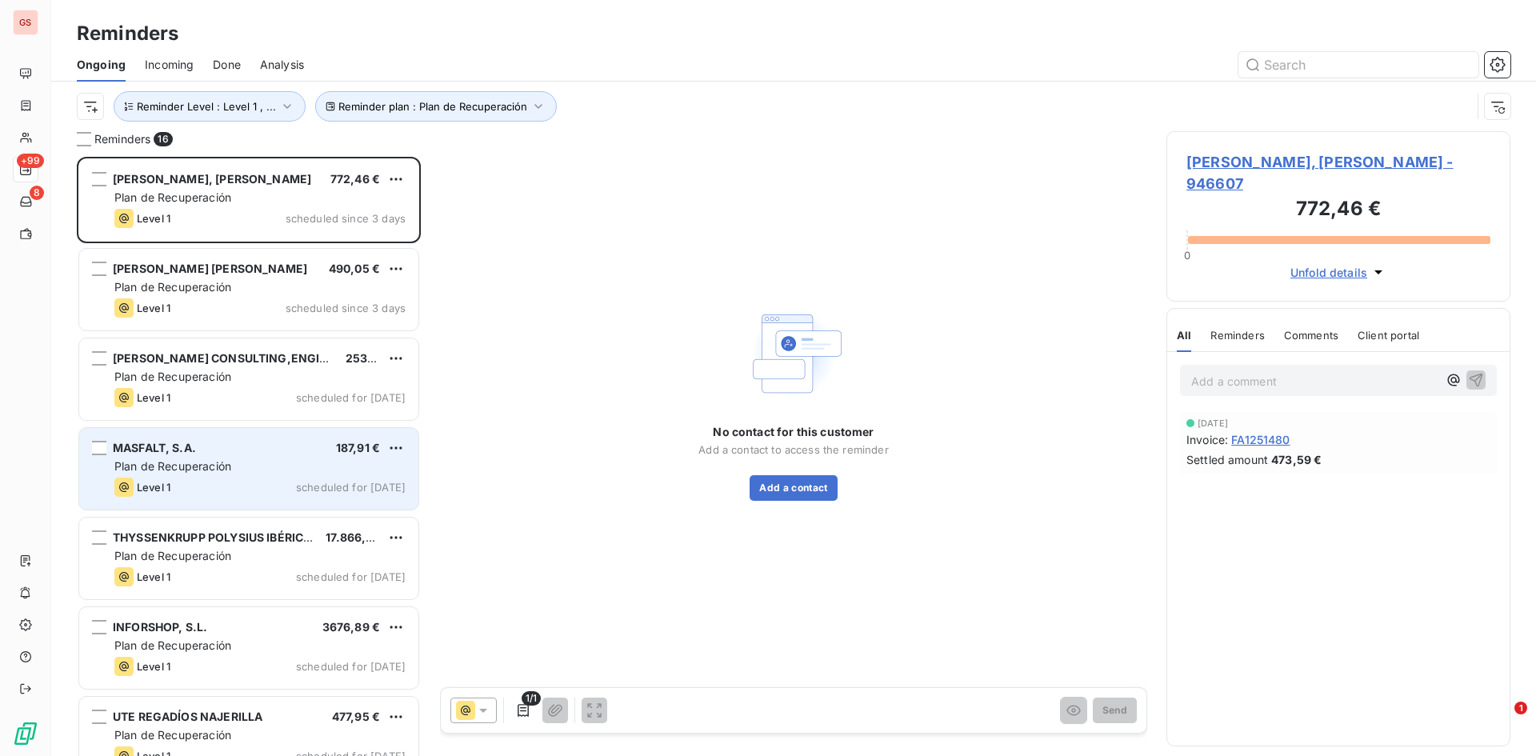
click at [312, 441] on div "MASFALT, S.A. 187,91 €" at bounding box center [259, 448] width 291 height 14
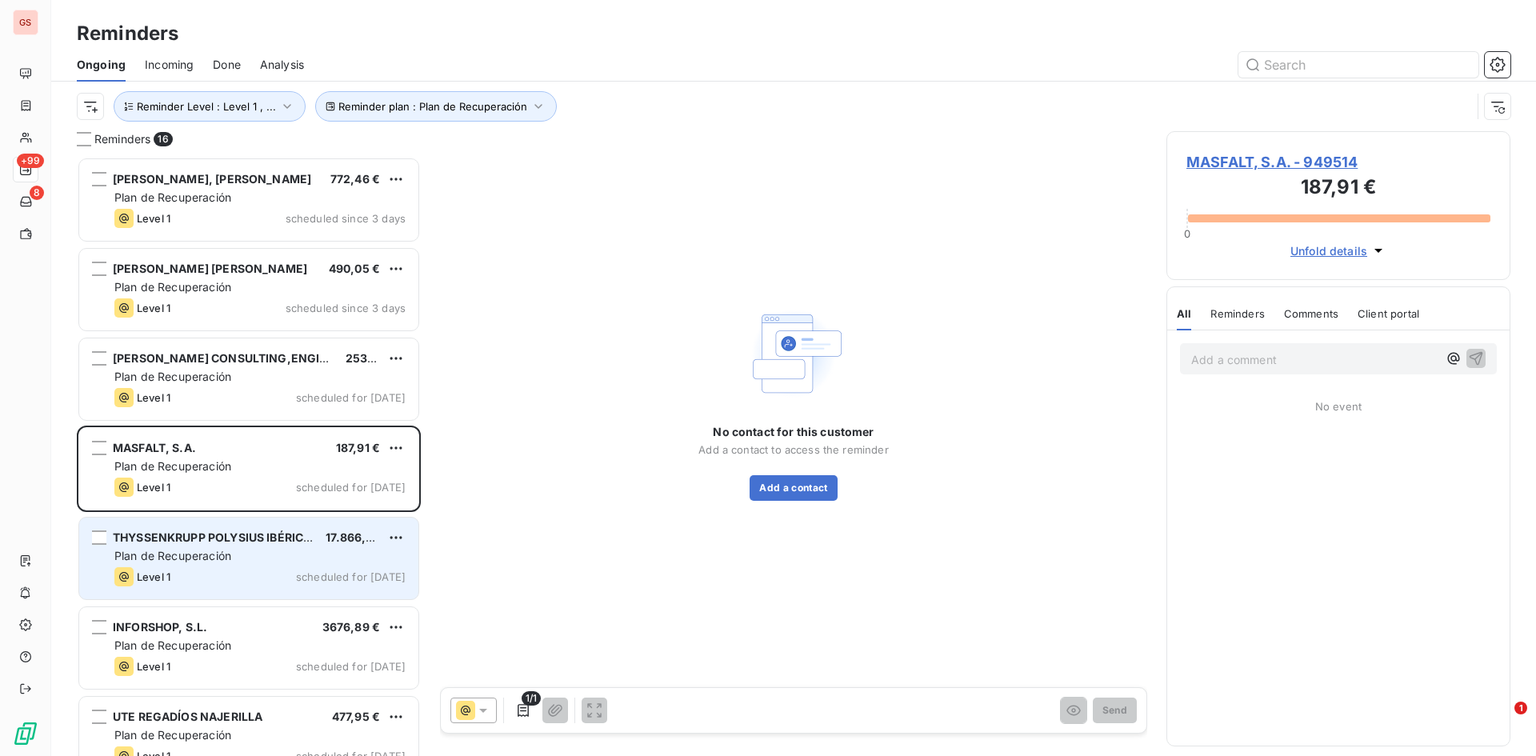
click at [292, 577] on div "Level 1 scheduled for [DATE]" at bounding box center [259, 576] width 291 height 19
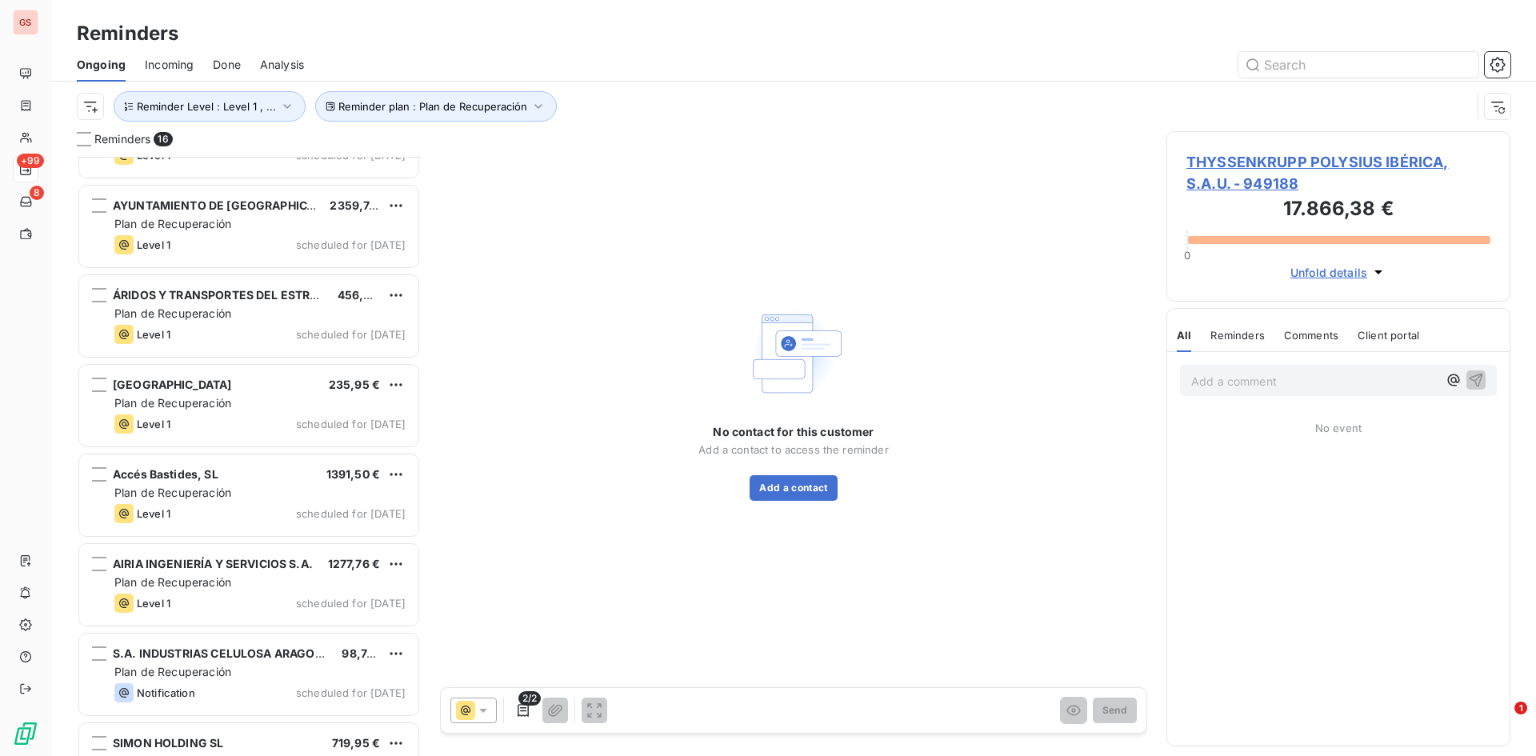
scroll to position [641, 0]
